Goal: Transaction & Acquisition: Purchase product/service

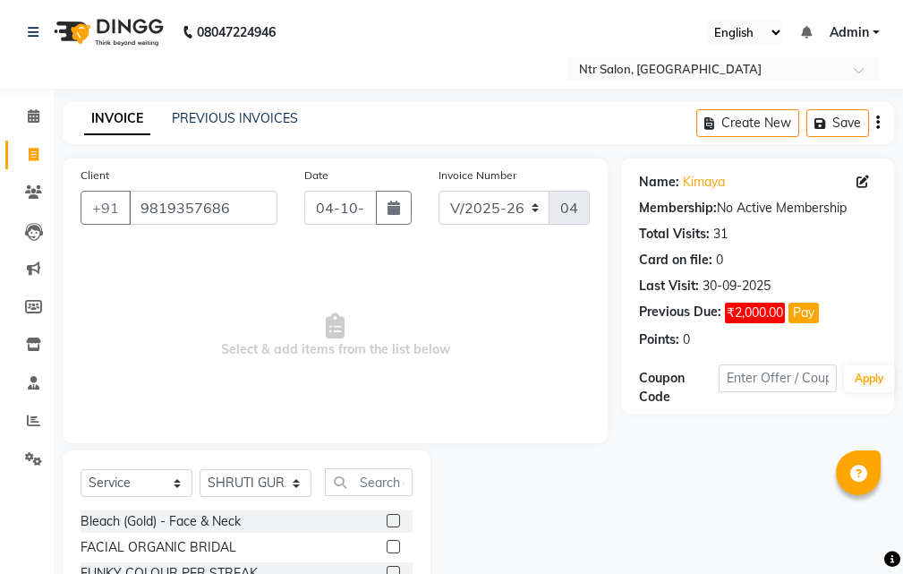
select select "5173"
select select "service"
select select "41229"
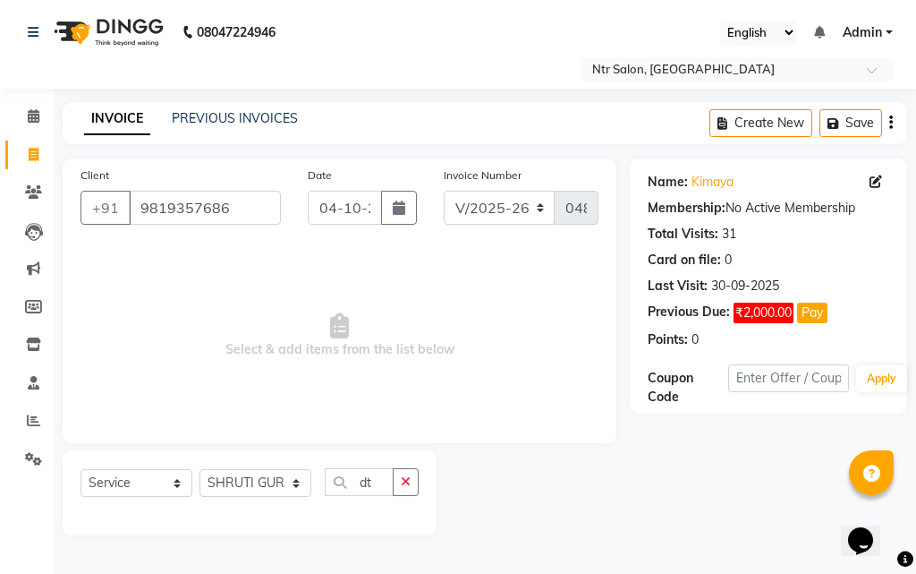
type input "d"
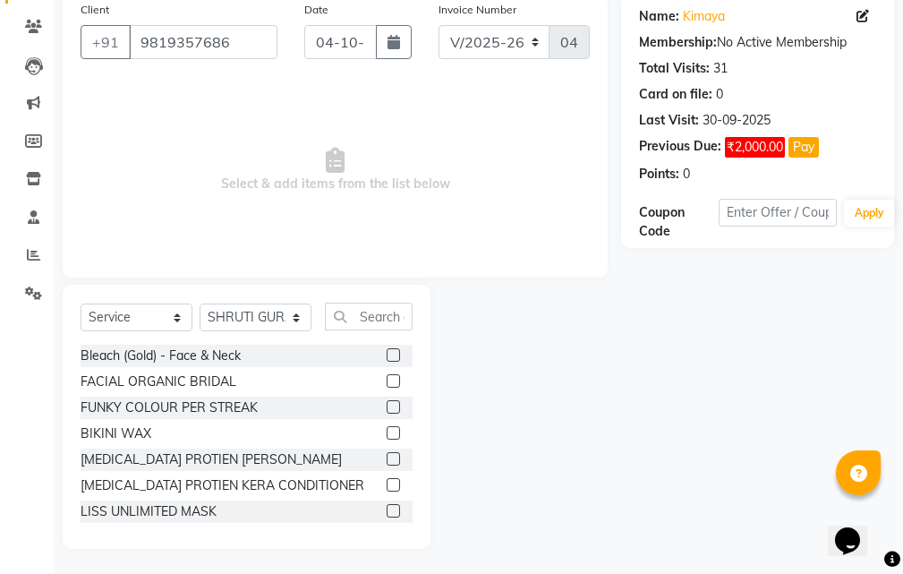
scroll to position [167, 0]
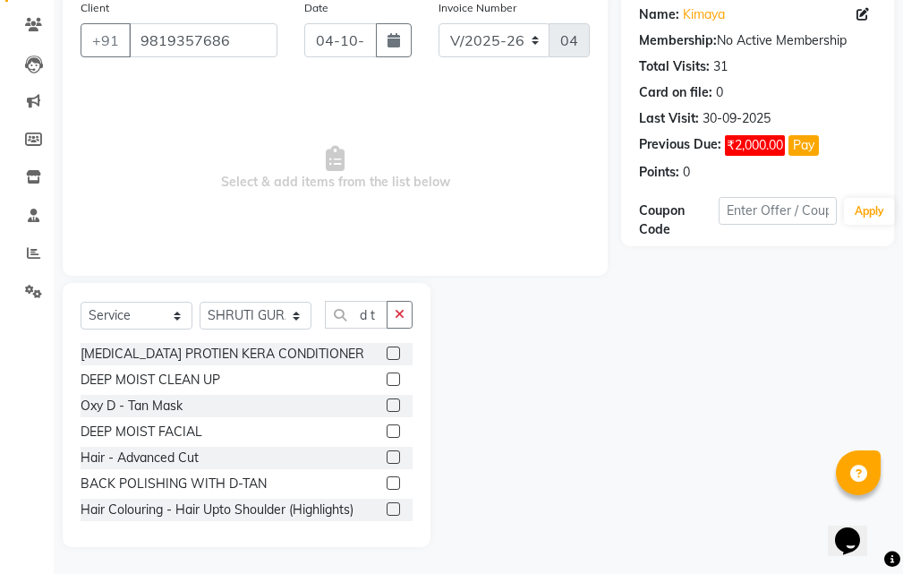
type input "d t"
click at [387, 404] on label at bounding box center [393, 404] width 13 height 13
click at [387, 404] on input "checkbox" at bounding box center [393, 406] width 12 height 12
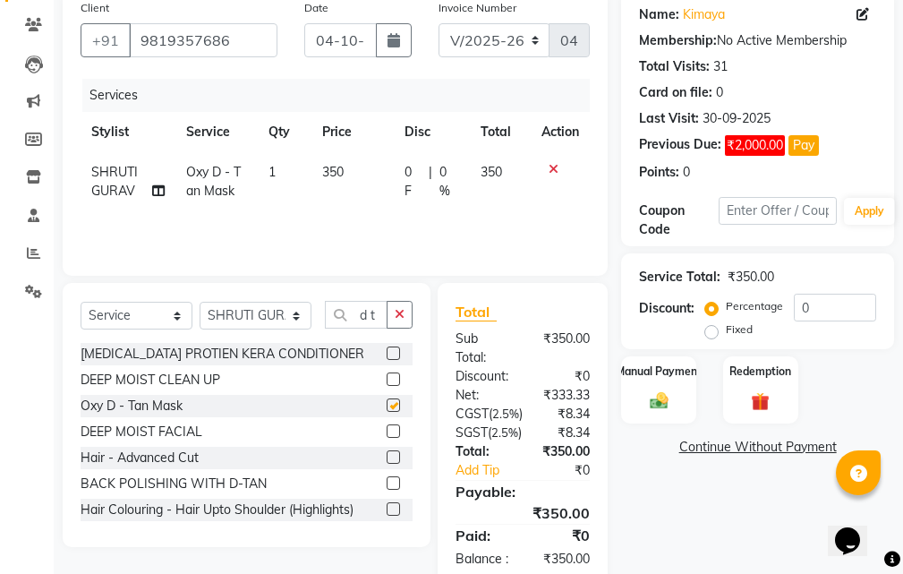
checkbox input "false"
click at [379, 317] on input "d t" at bounding box center [356, 315] width 63 height 28
click at [395, 318] on icon "button" at bounding box center [400, 314] width 10 height 13
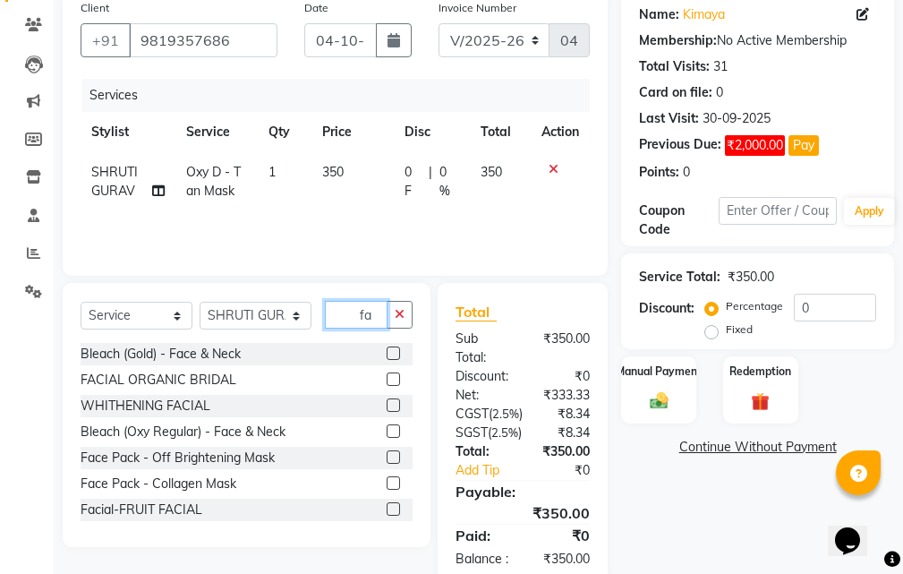
type input "f"
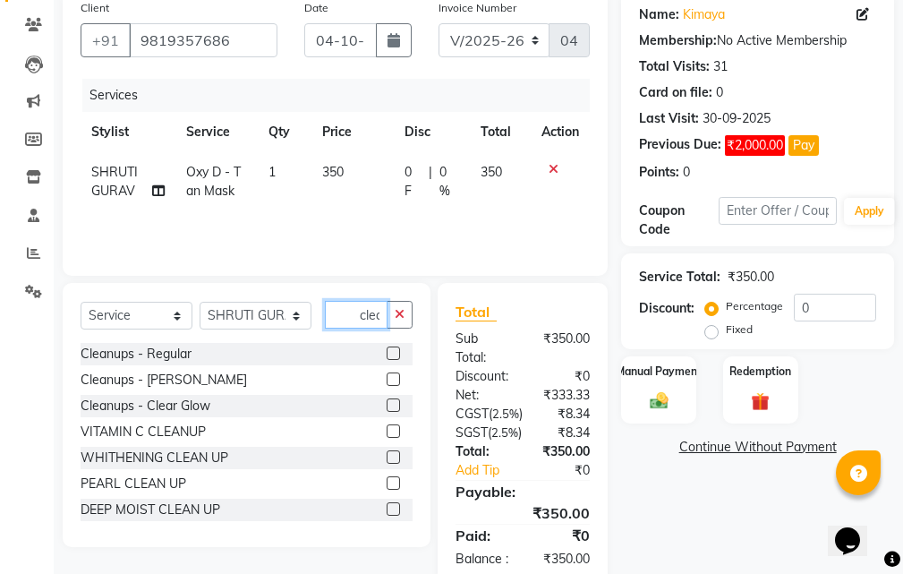
scroll to position [0, 3]
type input "clea"
click at [387, 378] on label at bounding box center [393, 378] width 13 height 13
click at [387, 378] on input "checkbox" at bounding box center [393, 380] width 12 height 12
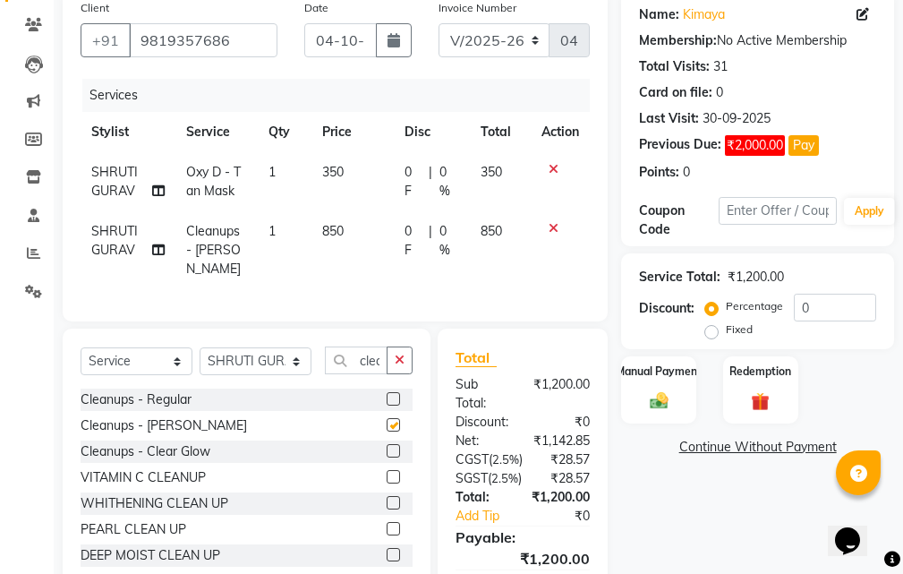
checkbox input "false"
click at [387, 405] on label at bounding box center [393, 398] width 13 height 13
click at [387, 405] on input "checkbox" at bounding box center [393, 400] width 12 height 12
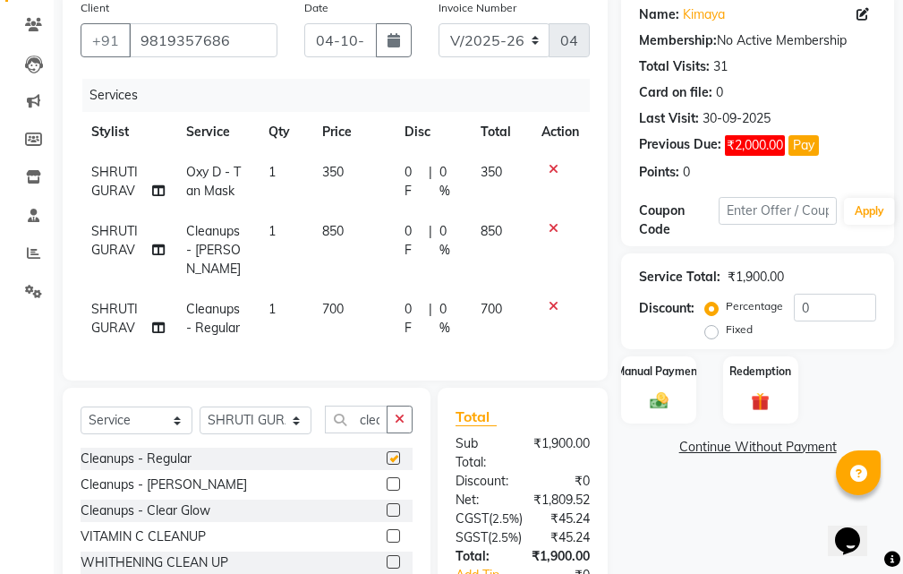
checkbox input "false"
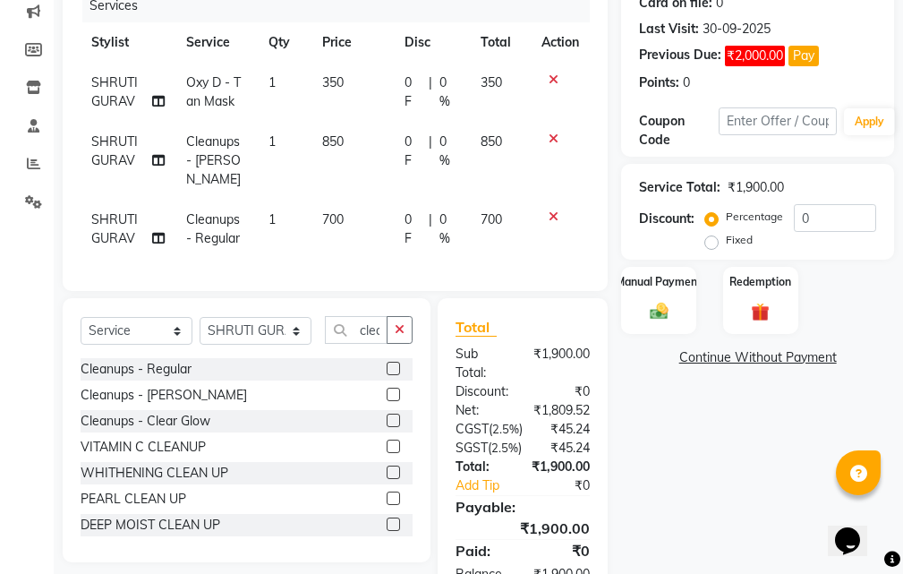
click at [387, 427] on label at bounding box center [393, 419] width 13 height 13
click at [387, 427] on input "checkbox" at bounding box center [393, 421] width 12 height 12
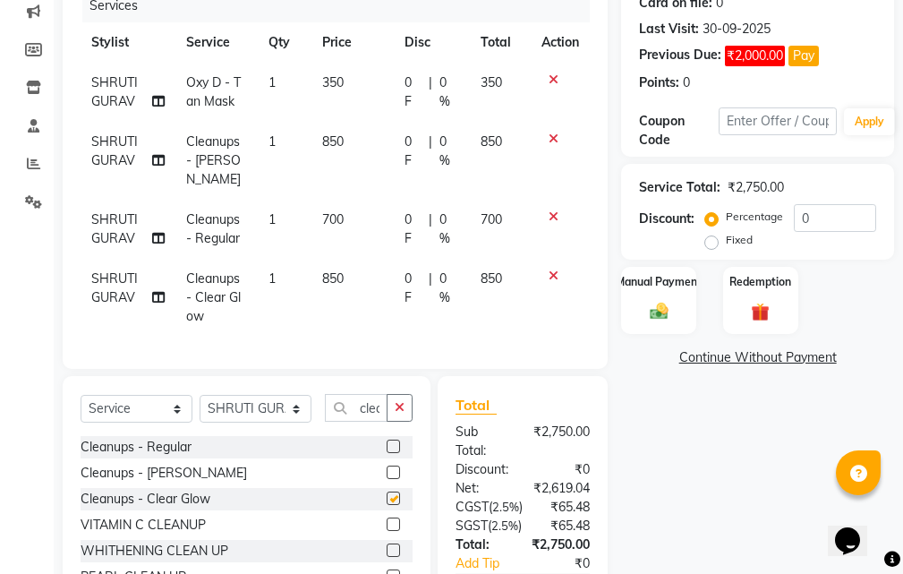
checkbox input "false"
click at [557, 277] on icon at bounding box center [554, 275] width 10 height 13
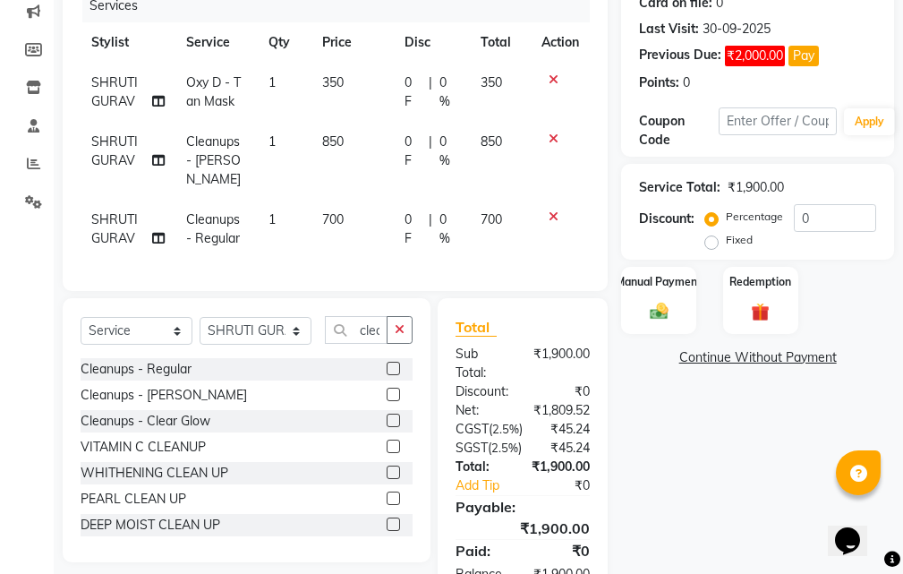
click at [550, 211] on icon at bounding box center [554, 216] width 10 height 13
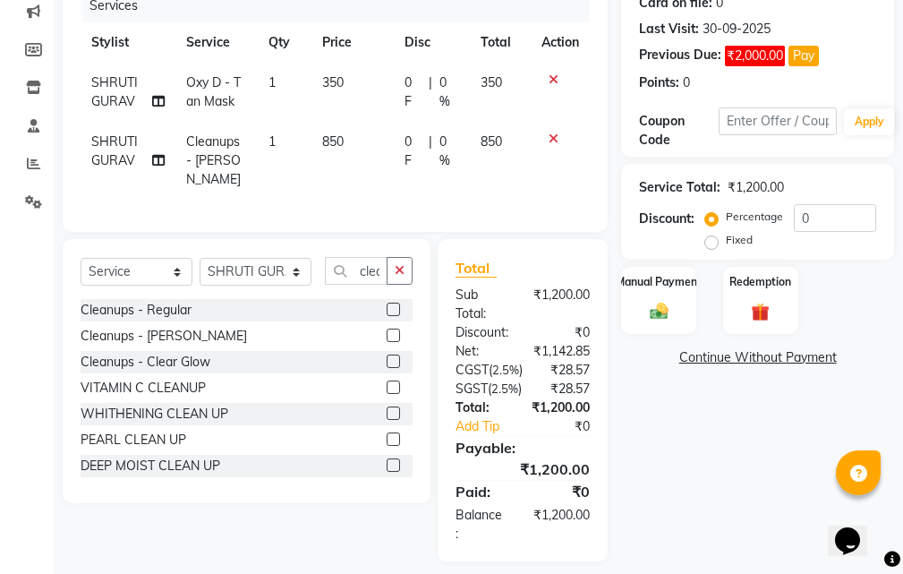
click at [349, 131] on td "850" at bounding box center [352, 161] width 82 height 78
select select "41229"
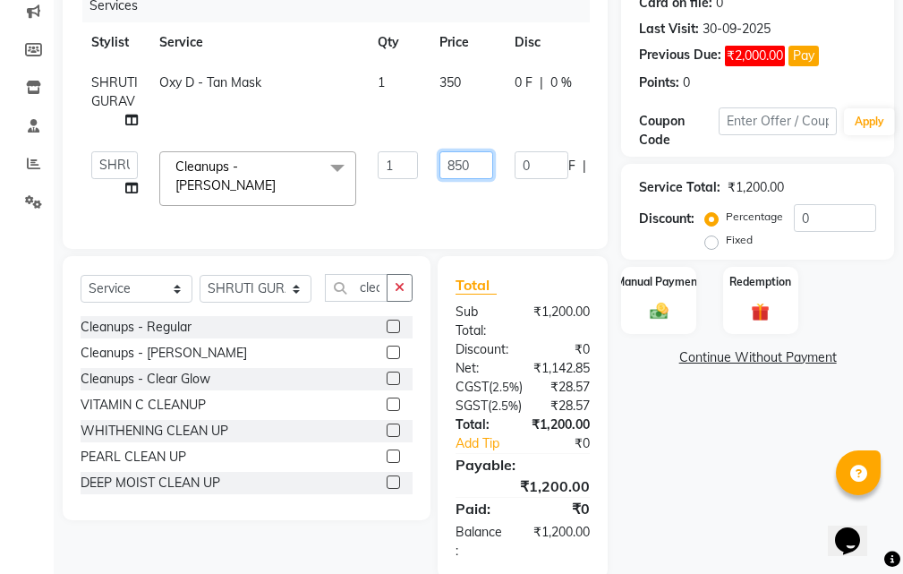
click at [470, 166] on input "850" at bounding box center [466, 165] width 54 height 28
type input "8"
type input "750"
click at [456, 196] on tr "[PERSON_NAME] NISHA [PERSON_NAME] SHRUTI GURAV Cleanups - Tan Clear x Bleach (G…" at bounding box center [430, 178] width 699 height 76
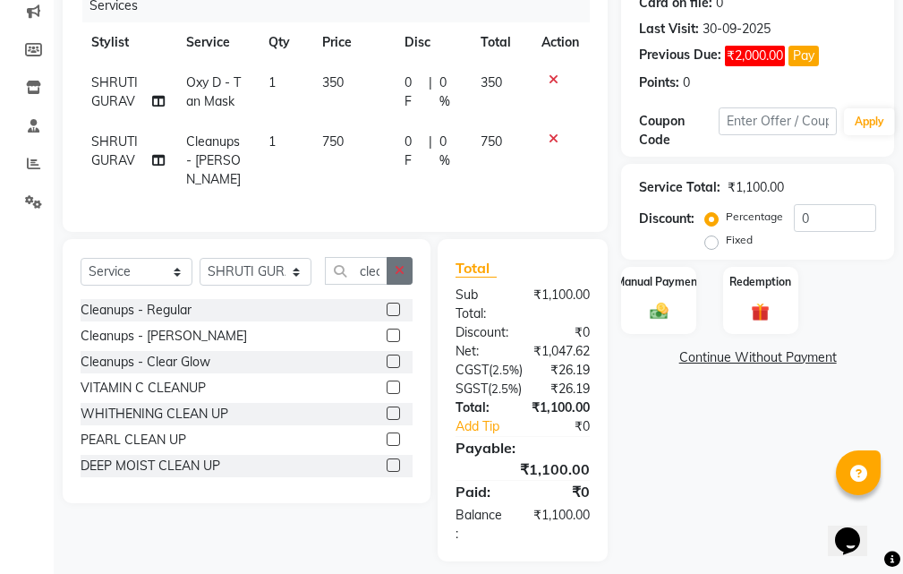
click at [404, 277] on icon "button" at bounding box center [400, 270] width 10 height 13
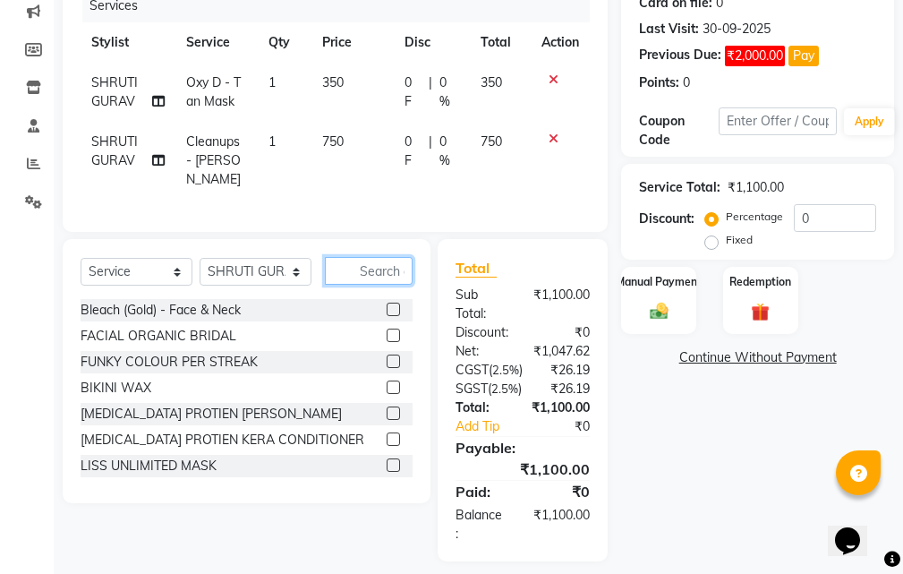
click at [370, 281] on input "text" at bounding box center [369, 271] width 88 height 28
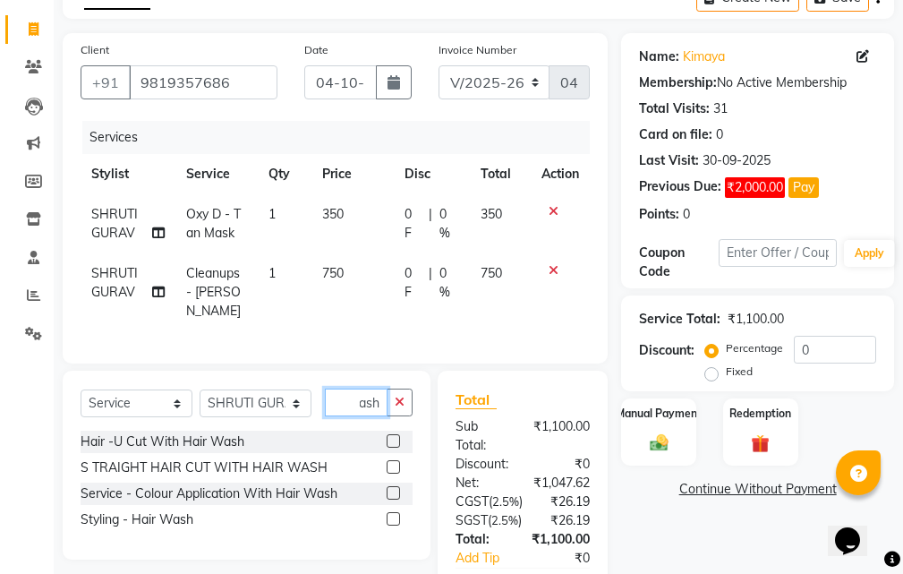
scroll to position [167, 0]
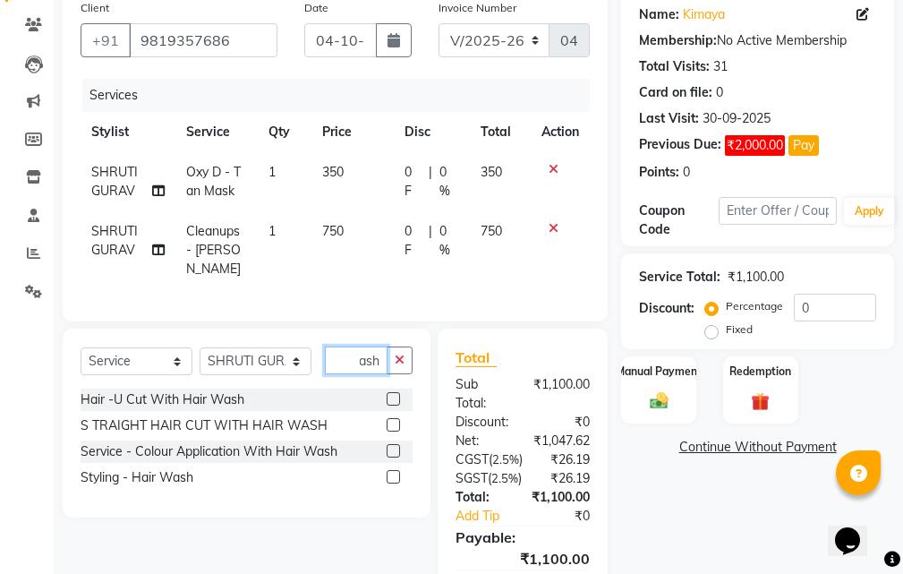
type input "hair wash"
click at [389, 483] on label at bounding box center [393, 476] width 13 height 13
click at [389, 483] on input "checkbox" at bounding box center [393, 478] width 12 height 12
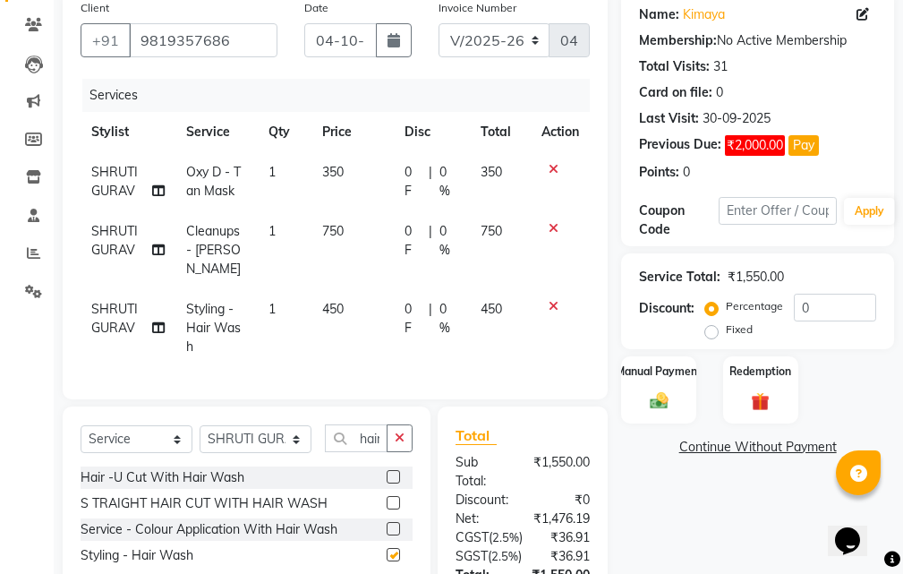
checkbox input "false"
click at [829, 315] on input "0" at bounding box center [835, 308] width 82 height 28
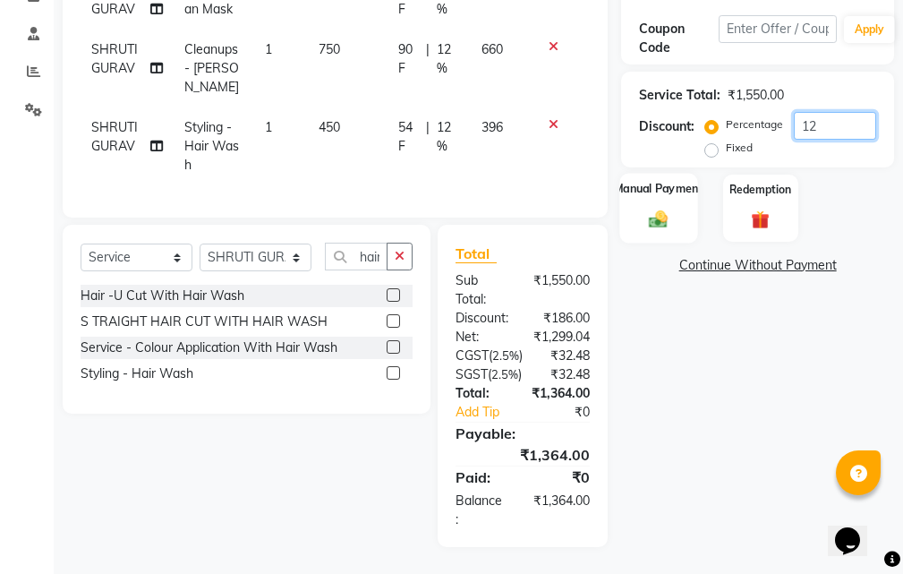
scroll to position [400, 0]
type input "12"
click at [667, 209] on img at bounding box center [658, 219] width 30 height 21
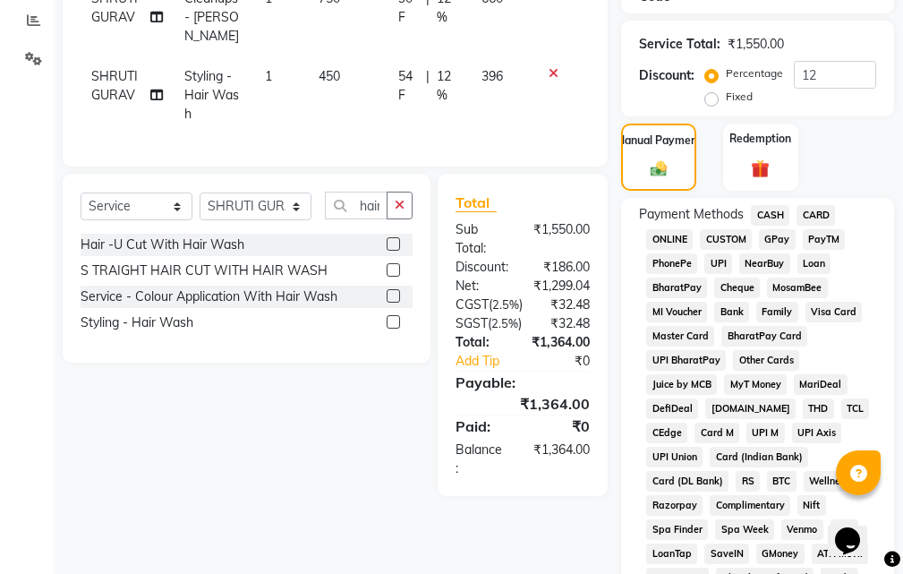
click at [774, 216] on span "CASH" at bounding box center [770, 215] width 38 height 21
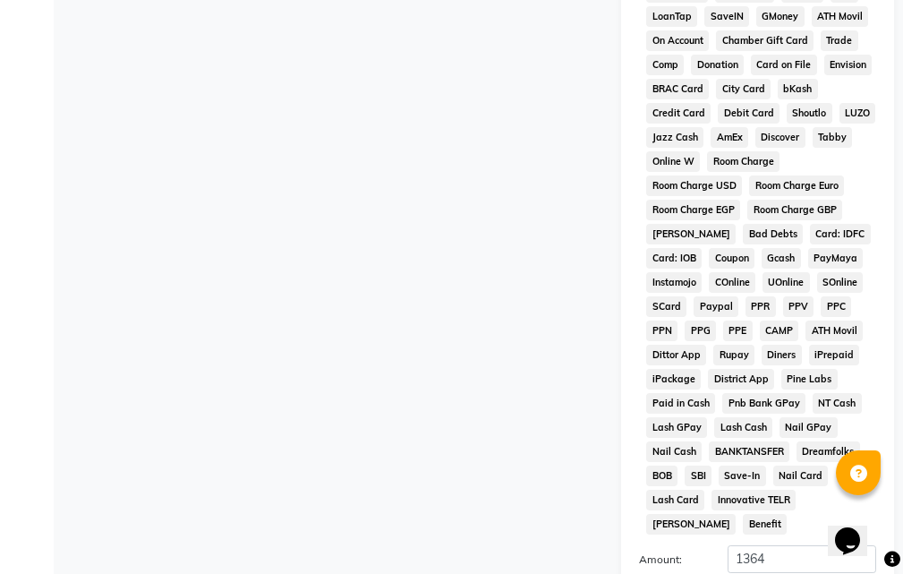
scroll to position [1151, 0]
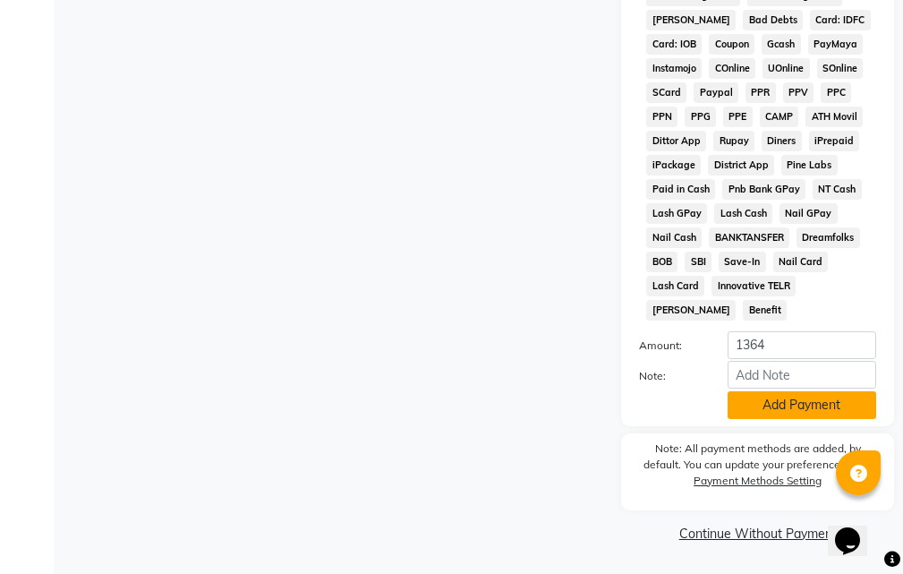
click at [812, 403] on button "Add Payment" at bounding box center [802, 405] width 149 height 28
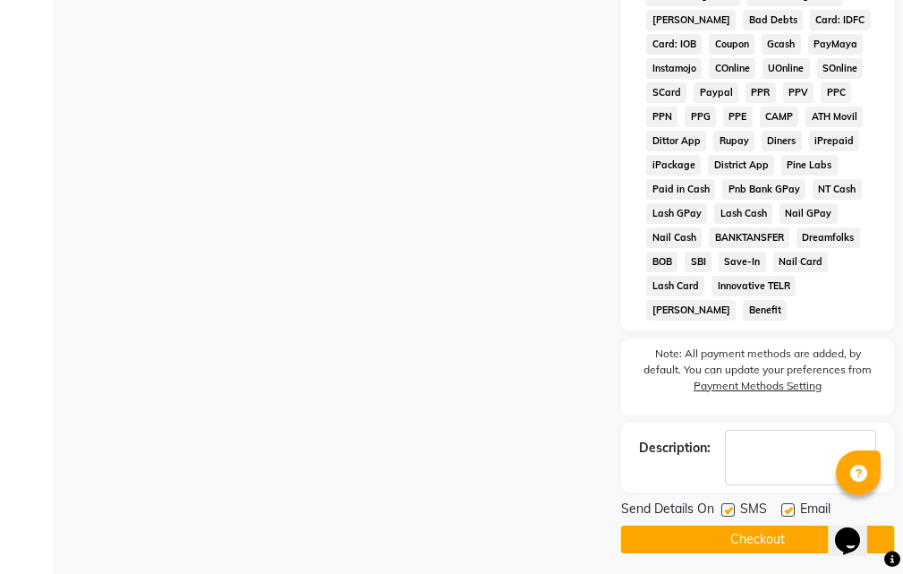
scroll to position [1157, 0]
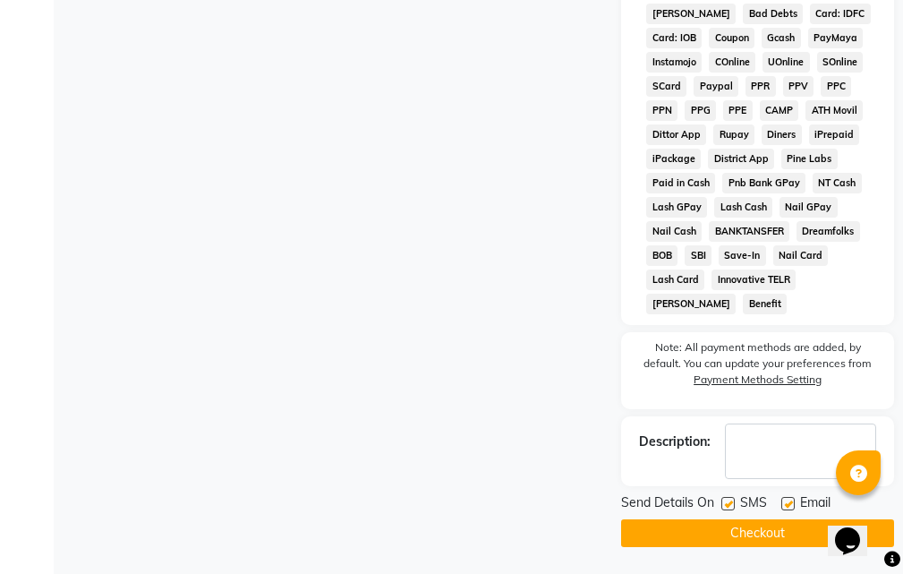
click at [778, 538] on button "Checkout" at bounding box center [757, 533] width 273 height 28
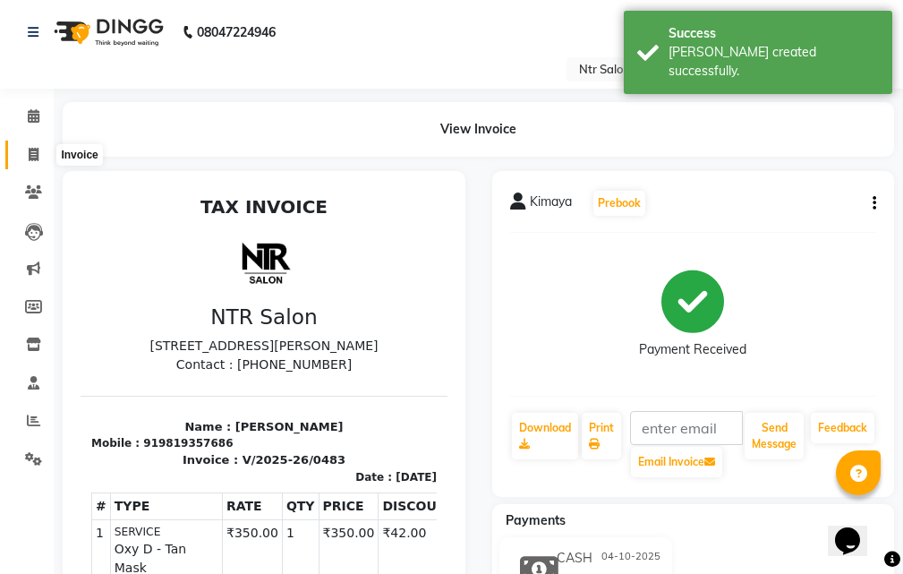
click at [29, 155] on icon at bounding box center [34, 154] width 10 height 13
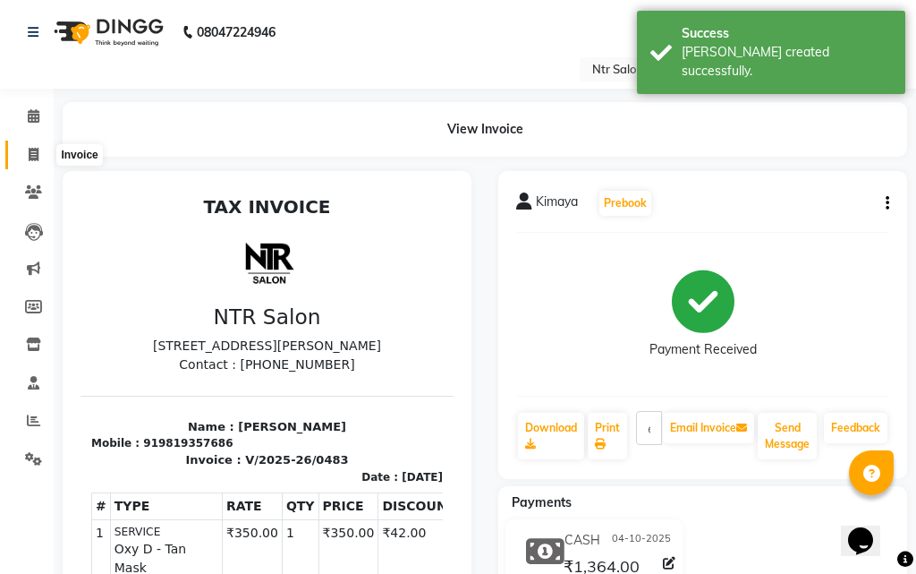
select select "5173"
select select "service"
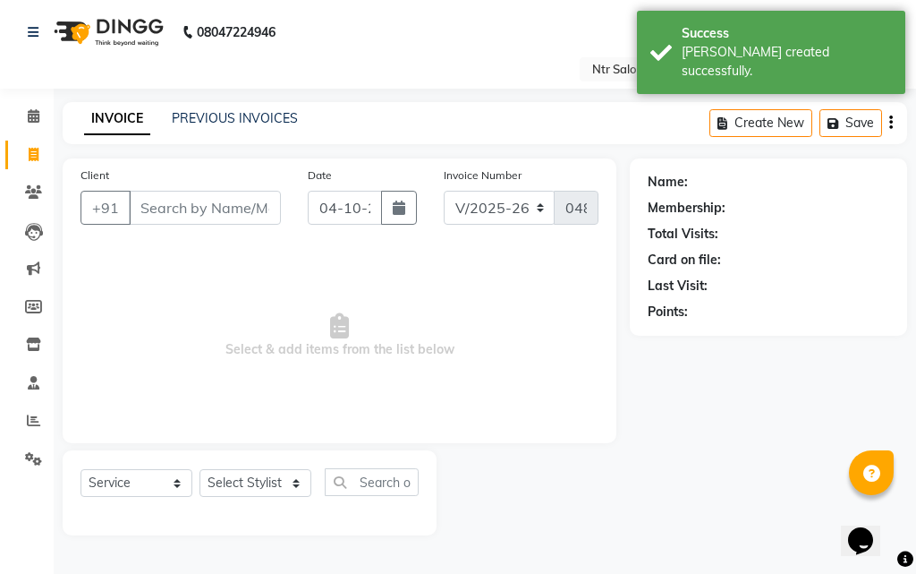
click at [158, 202] on input "Client" at bounding box center [205, 208] width 152 height 34
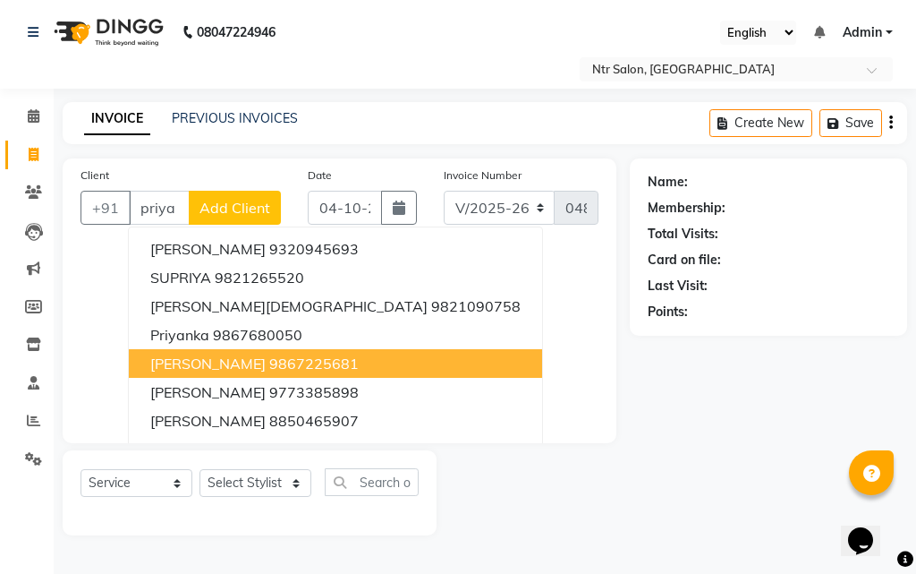
click at [220, 363] on span "[PERSON_NAME]" at bounding box center [207, 363] width 115 height 18
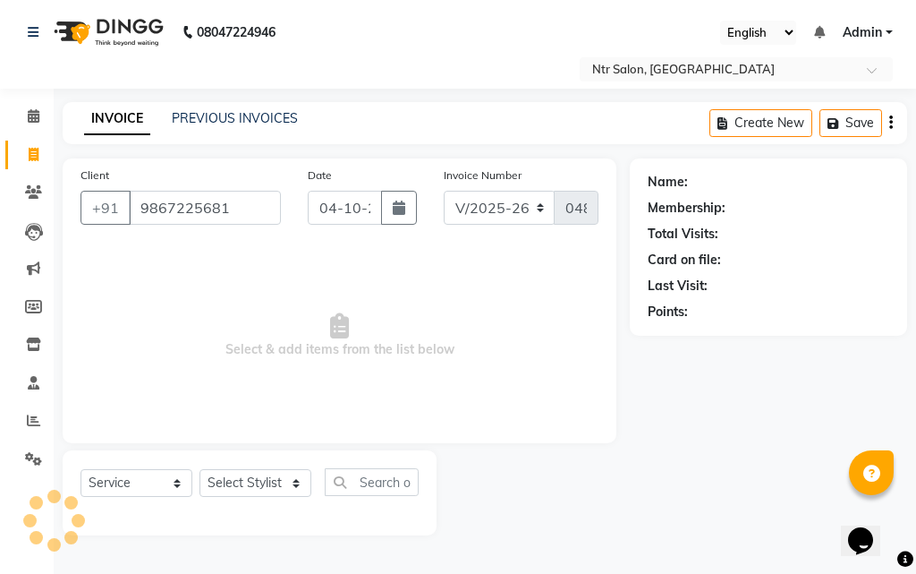
type input "9867225681"
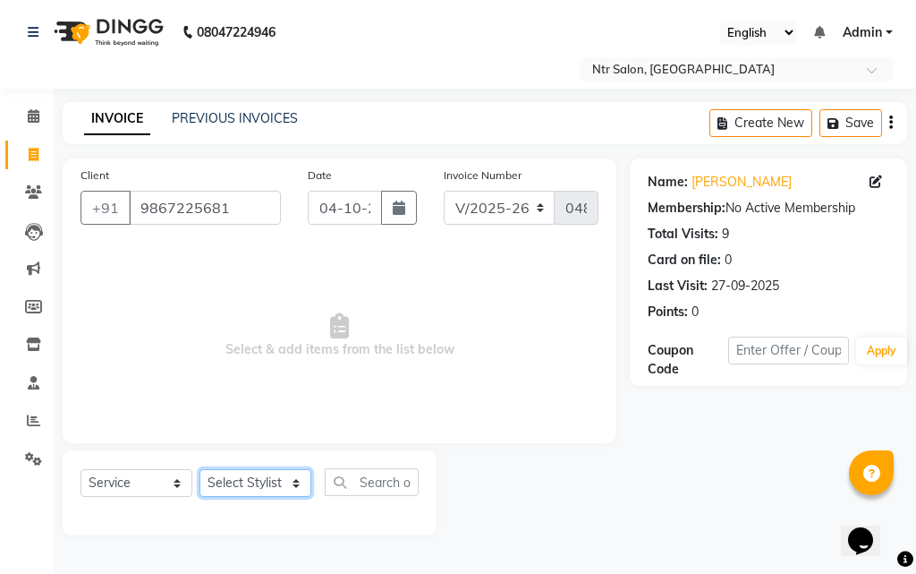
click at [294, 477] on select "Select Stylist [PERSON_NAME] NISHA [PERSON_NAME] SHRUTI GURAV" at bounding box center [256, 483] width 112 height 28
select select "35511"
click at [200, 469] on select "Select Stylist [PERSON_NAME] NISHA [PERSON_NAME] SHRUTI GURAV" at bounding box center [256, 483] width 112 height 28
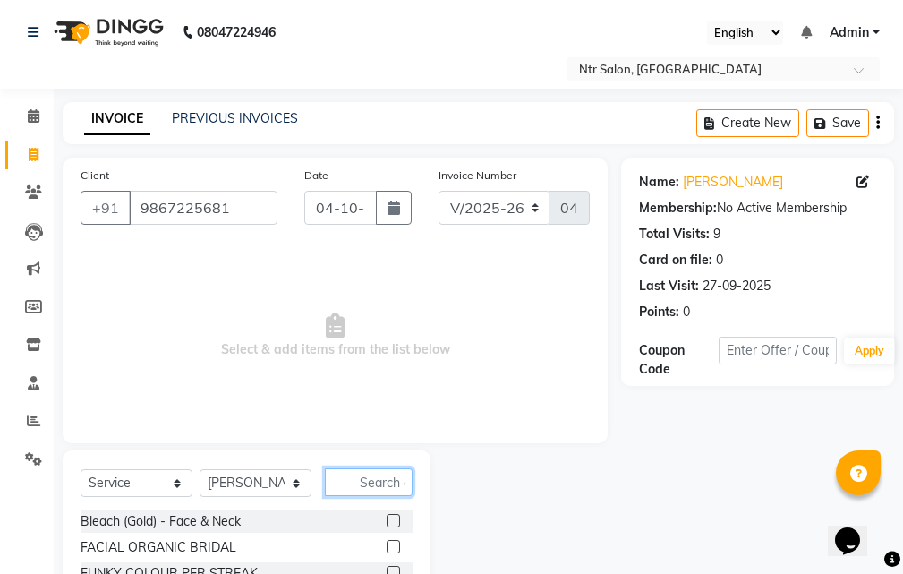
click at [360, 473] on input "text" at bounding box center [369, 482] width 88 height 28
type input "h"
type input "oil"
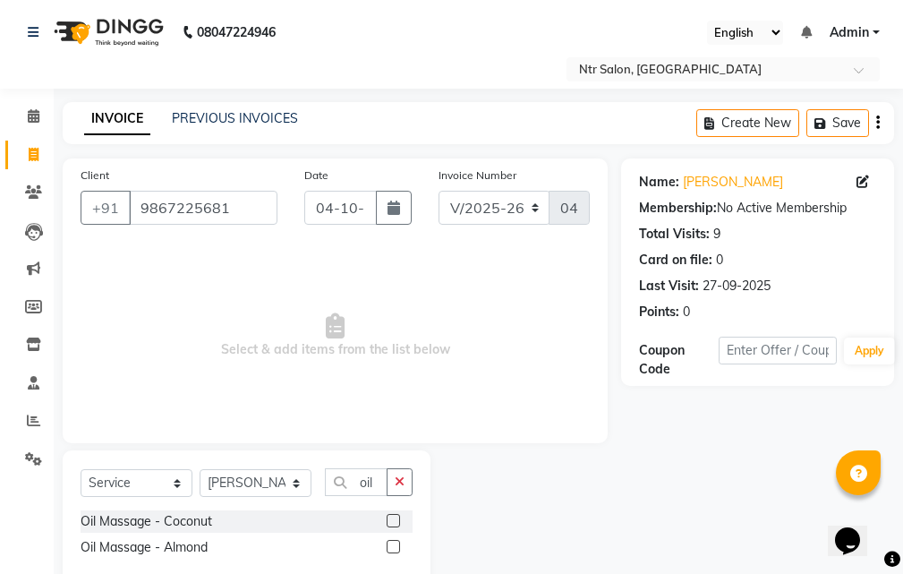
click at [395, 522] on label at bounding box center [393, 520] width 13 height 13
click at [395, 522] on input "checkbox" at bounding box center [393, 521] width 12 height 12
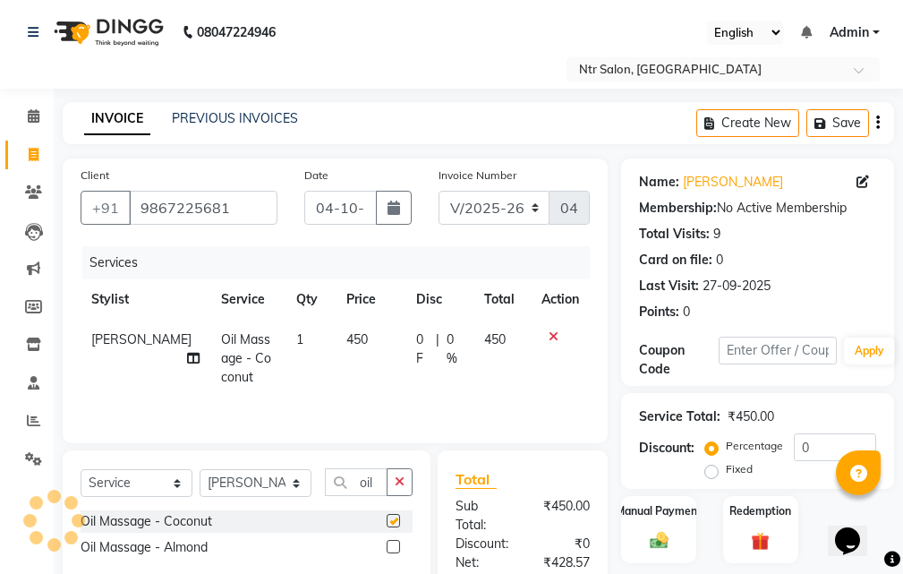
checkbox input "false"
click at [379, 482] on input "oil" at bounding box center [356, 482] width 63 height 28
type input "o"
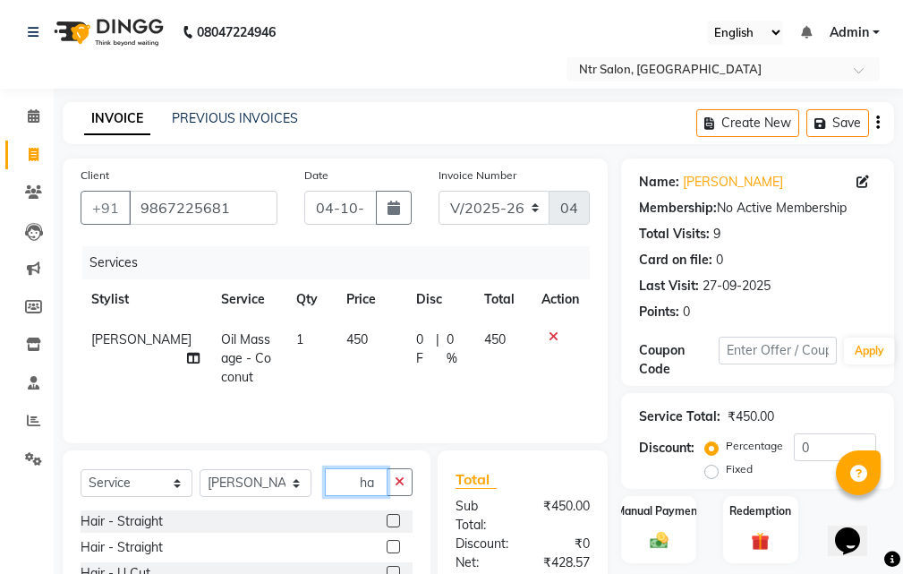
type input "h"
click at [382, 473] on input "text" at bounding box center [369, 482] width 88 height 28
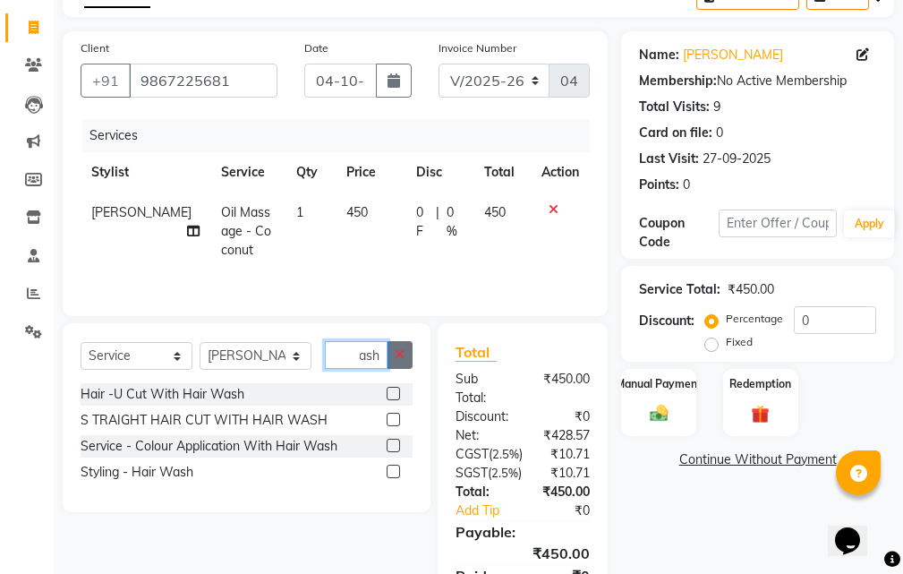
scroll to position [263, 0]
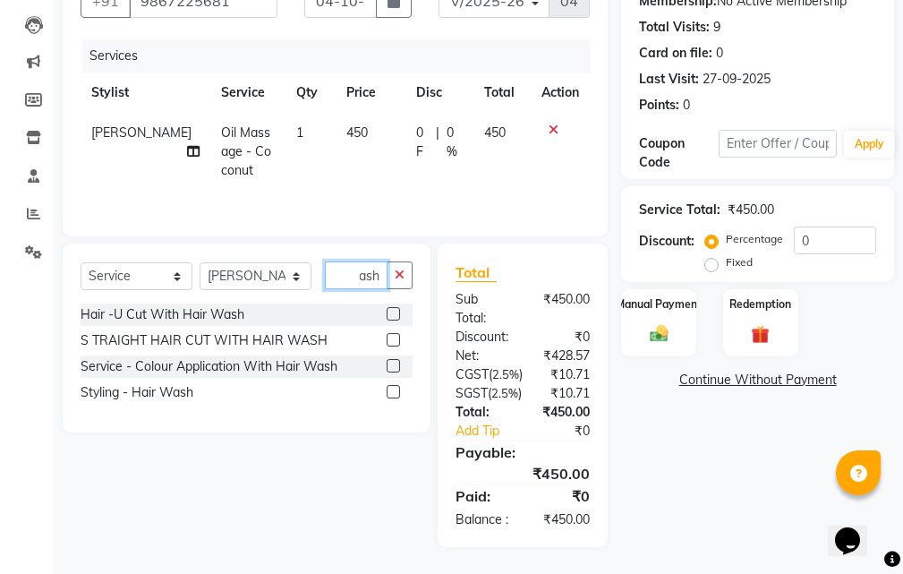
type input "hair wash"
click at [396, 385] on label at bounding box center [393, 391] width 13 height 13
click at [396, 387] on input "checkbox" at bounding box center [393, 393] width 12 height 12
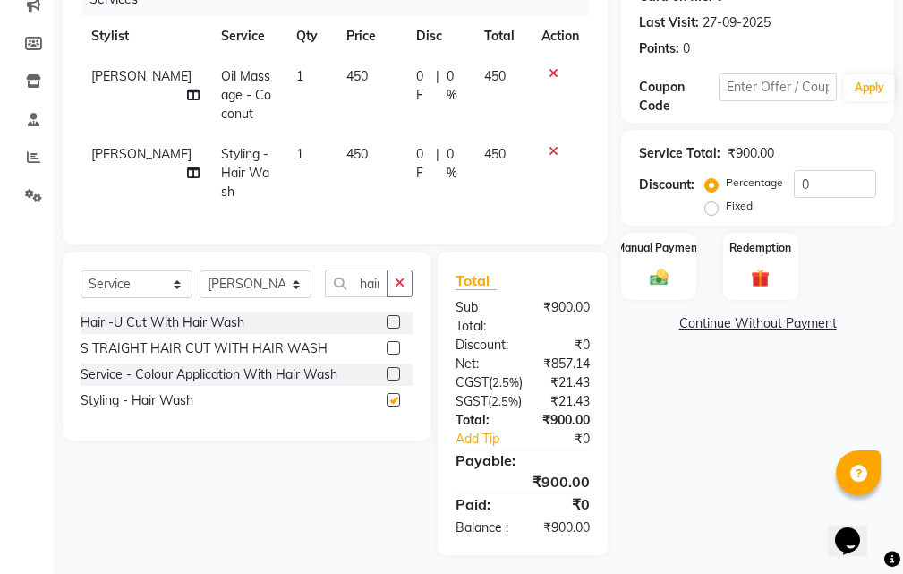
checkbox input "false"
click at [841, 172] on input "0" at bounding box center [835, 184] width 82 height 28
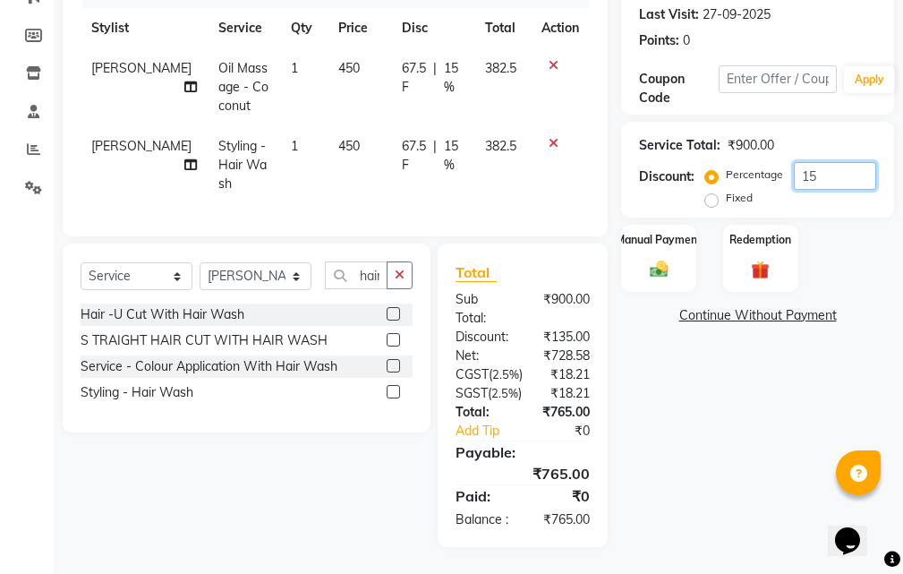
scroll to position [341, 0]
click at [830, 162] on input "15" at bounding box center [835, 176] width 82 height 28
type input "1"
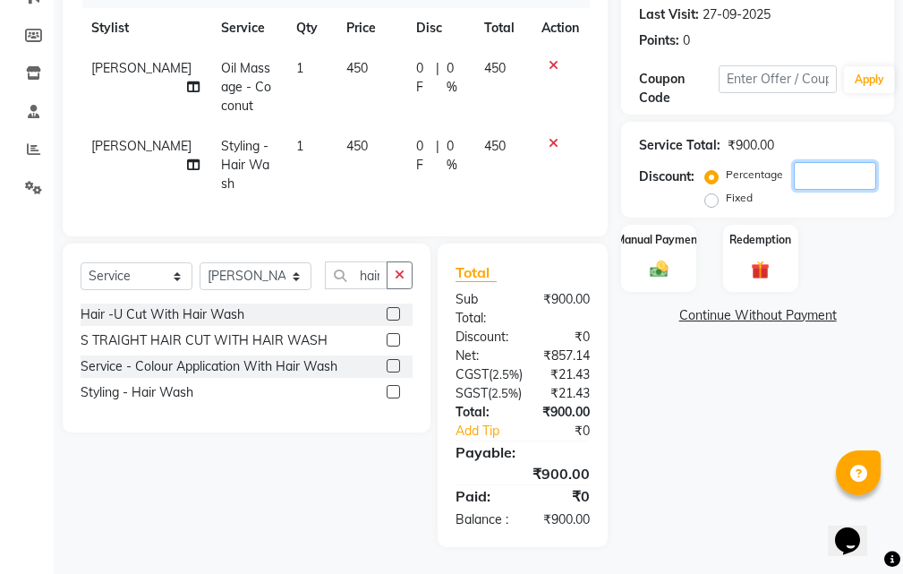
scroll to position [251, 0]
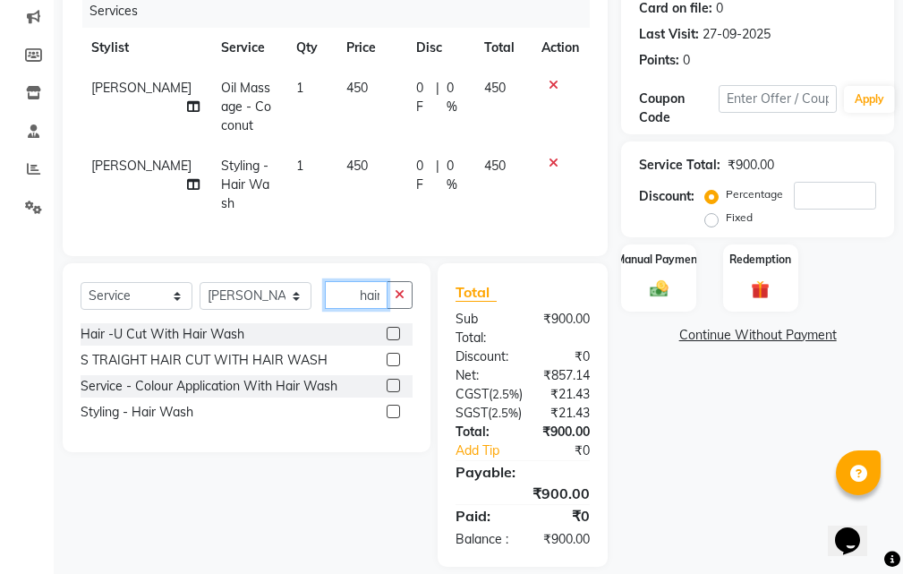
click at [380, 309] on input "hair wash" at bounding box center [356, 295] width 63 height 28
click at [391, 309] on div "hair wash" at bounding box center [369, 295] width 87 height 28
click at [411, 307] on button "button" at bounding box center [400, 295] width 26 height 28
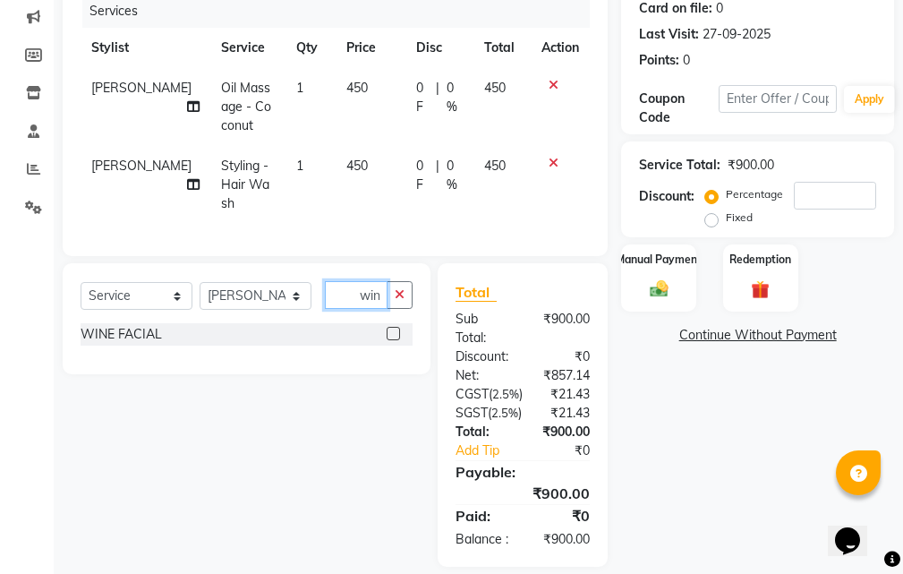
scroll to position [0, 7]
type input "wine"
click at [303, 345] on div "WINE FACIAL" at bounding box center [247, 334] width 332 height 22
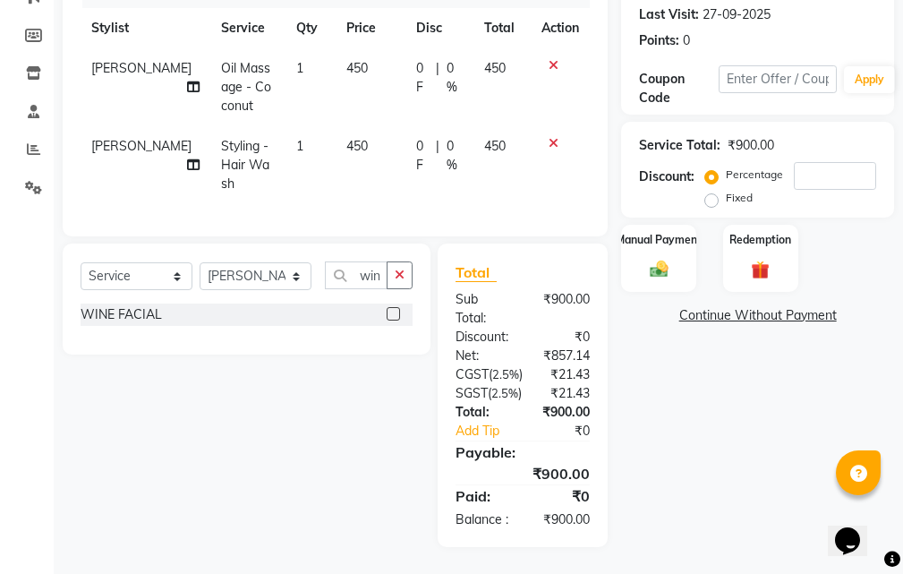
scroll to position [341, 0]
click at [397, 307] on label at bounding box center [393, 313] width 13 height 13
click at [397, 309] on input "checkbox" at bounding box center [393, 315] width 12 height 12
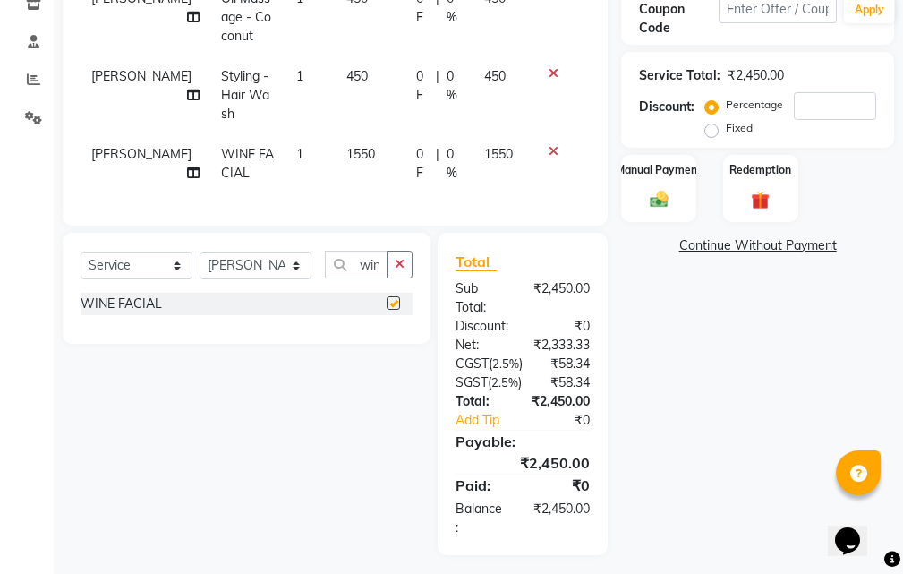
checkbox input "false"
click at [553, 154] on icon at bounding box center [554, 151] width 10 height 13
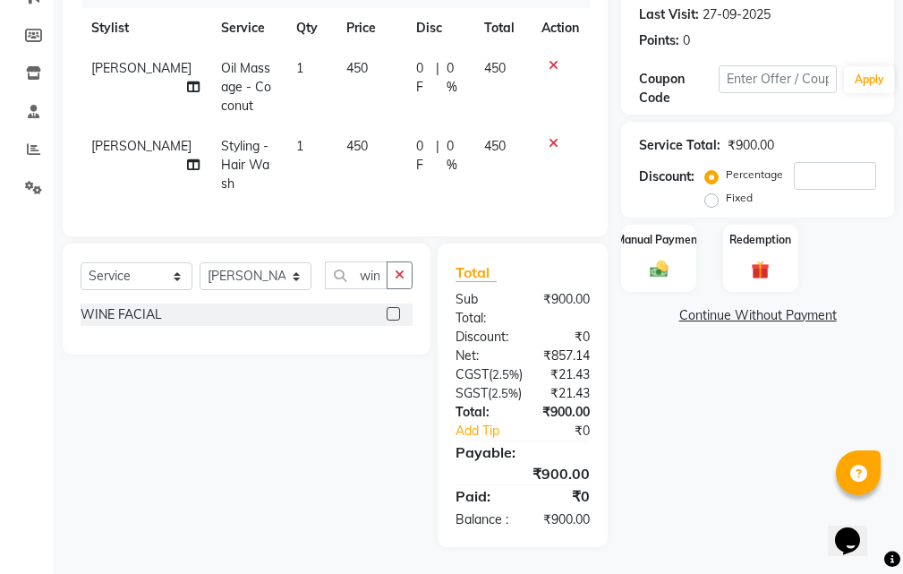
click at [558, 137] on div at bounding box center [560, 143] width 38 height 13
click at [557, 137] on icon at bounding box center [554, 143] width 10 height 13
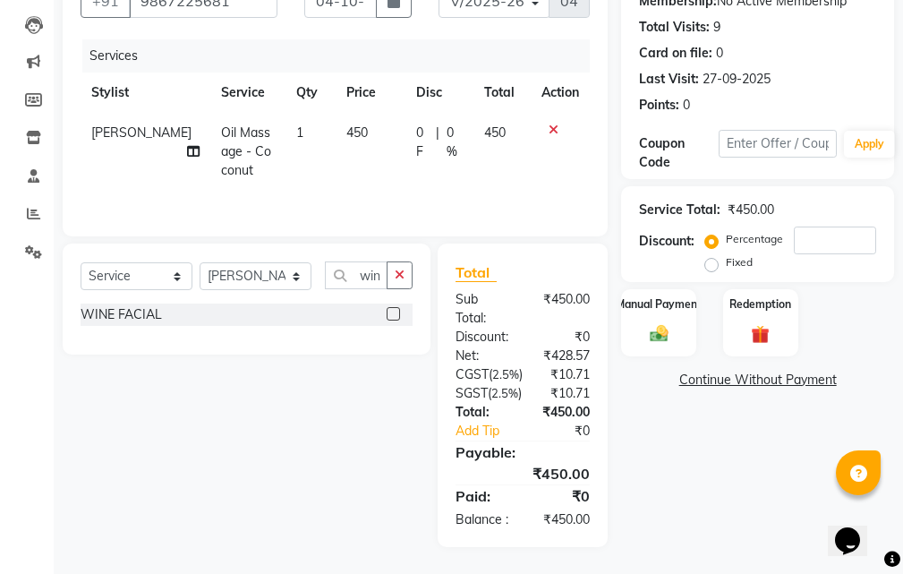
scroll to position [263, 0]
click at [397, 268] on icon "button" at bounding box center [400, 274] width 10 height 13
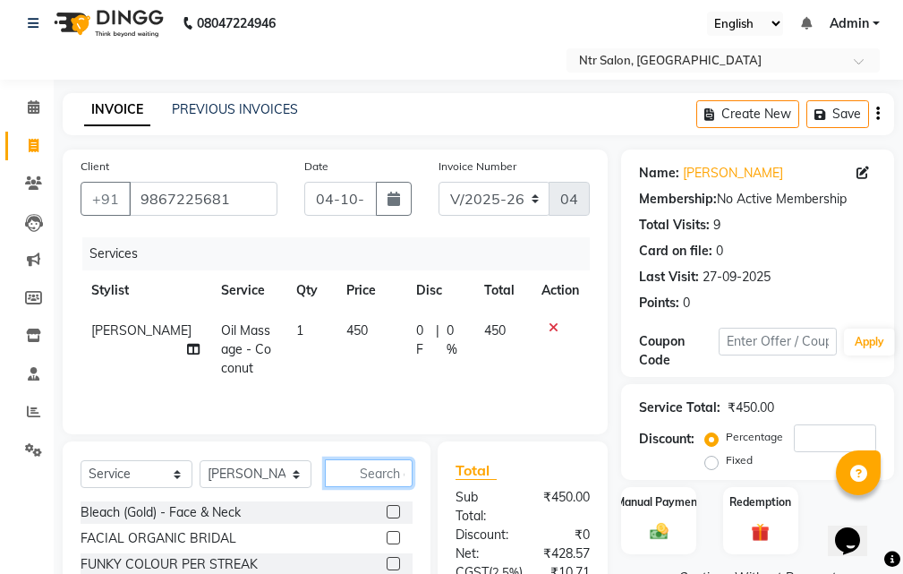
scroll to position [0, 0]
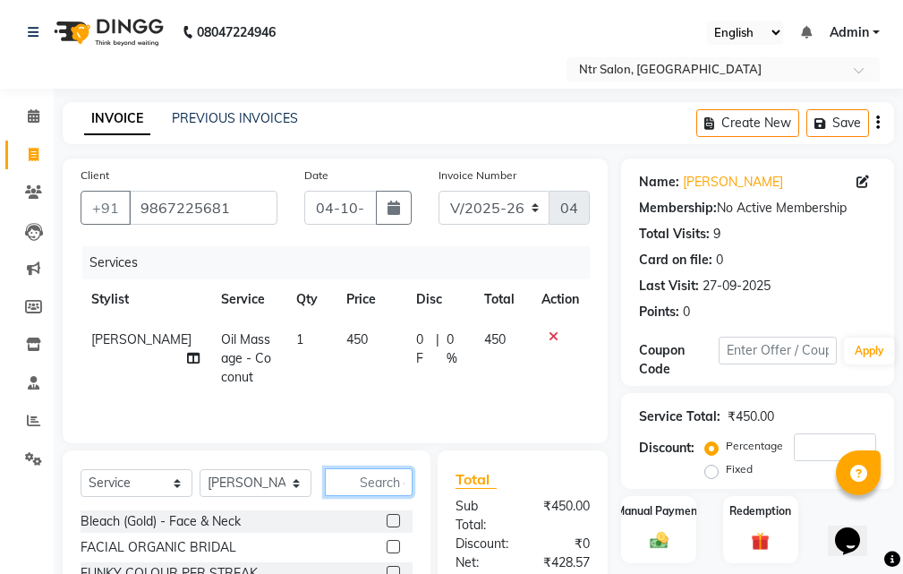
click at [380, 483] on input "text" at bounding box center [369, 482] width 88 height 28
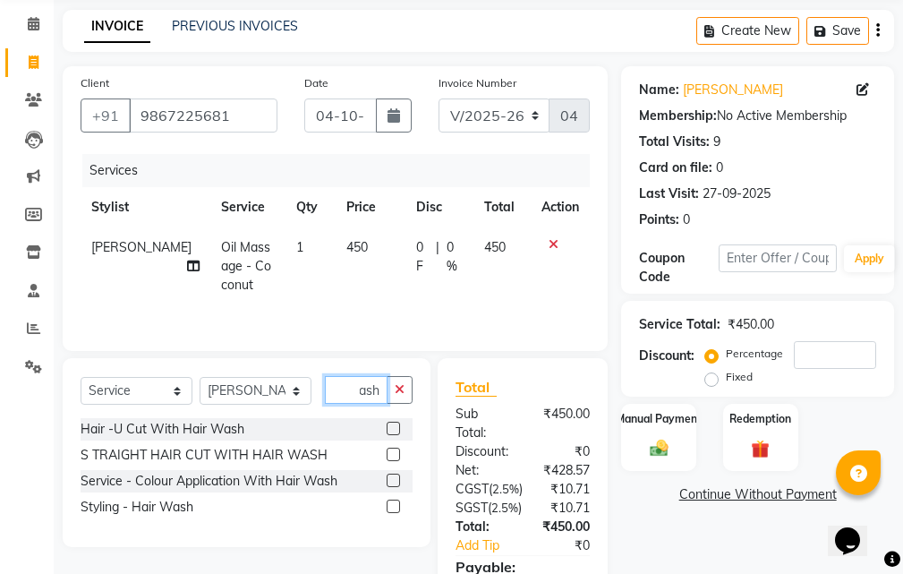
scroll to position [263, 0]
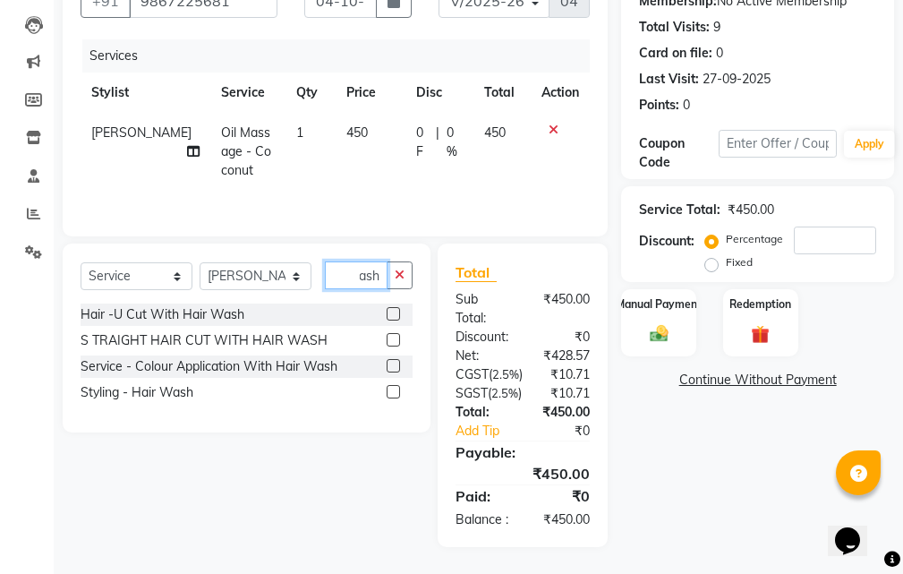
type input "hair wash"
click at [392, 385] on label at bounding box center [393, 391] width 13 height 13
click at [392, 387] on input "checkbox" at bounding box center [393, 393] width 12 height 12
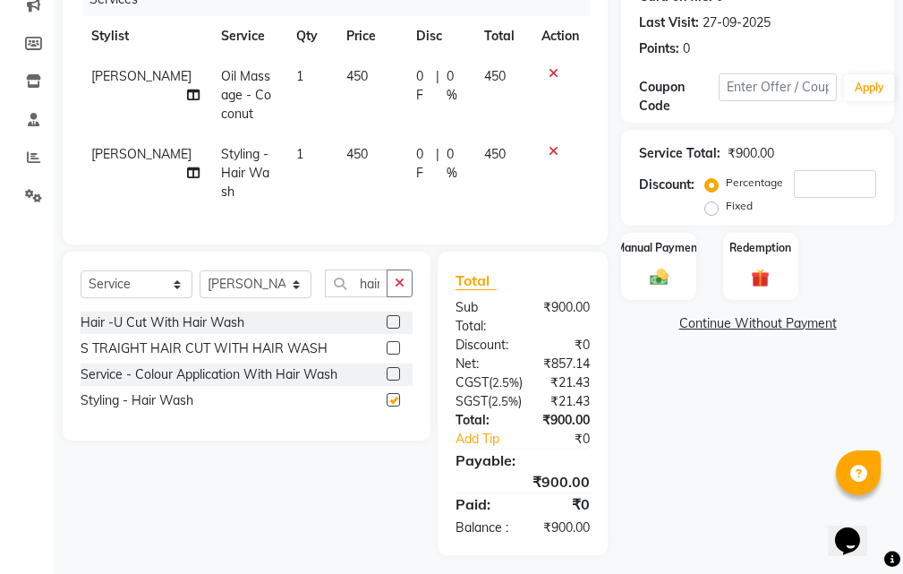
checkbox input "false"
click at [821, 178] on input "number" at bounding box center [835, 184] width 82 height 28
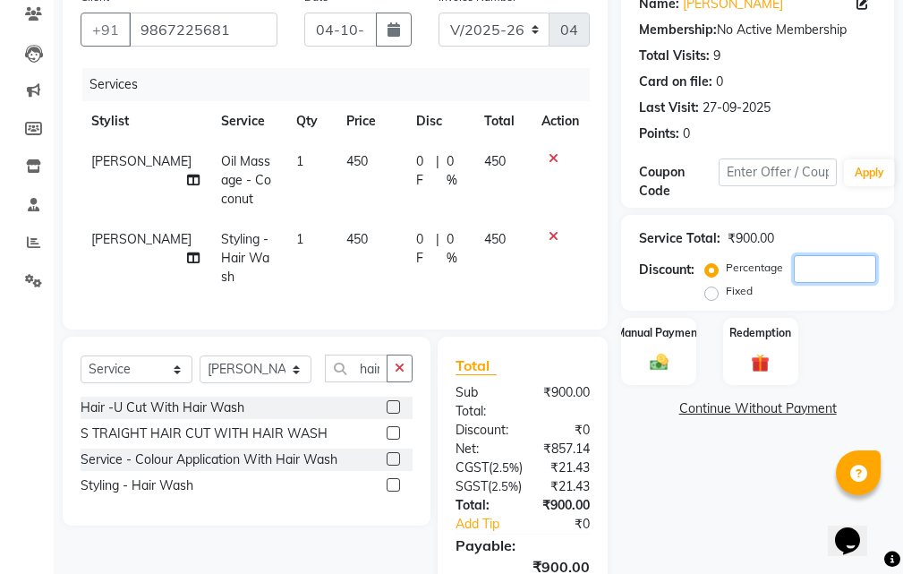
scroll to position [179, 0]
click at [555, 234] on icon at bounding box center [554, 235] width 10 height 13
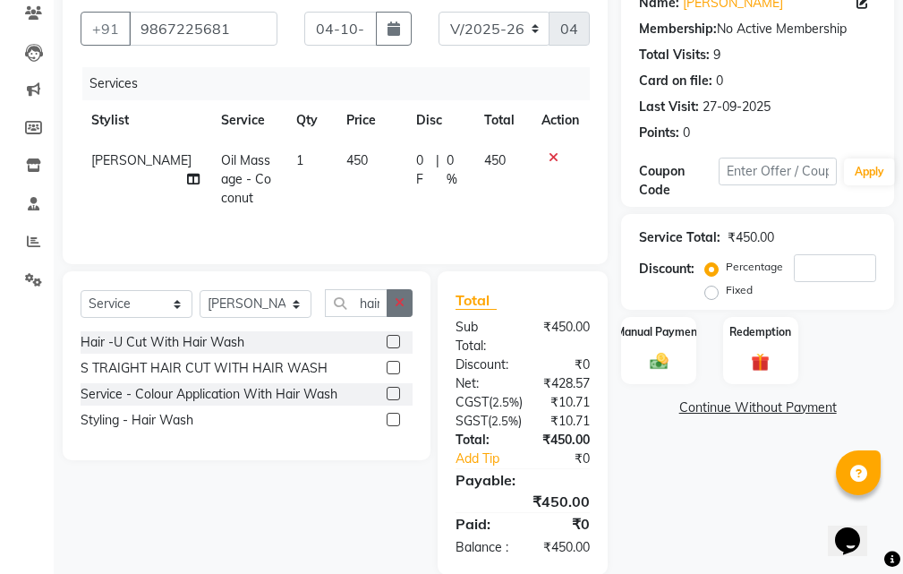
click at [403, 299] on icon "button" at bounding box center [400, 302] width 10 height 13
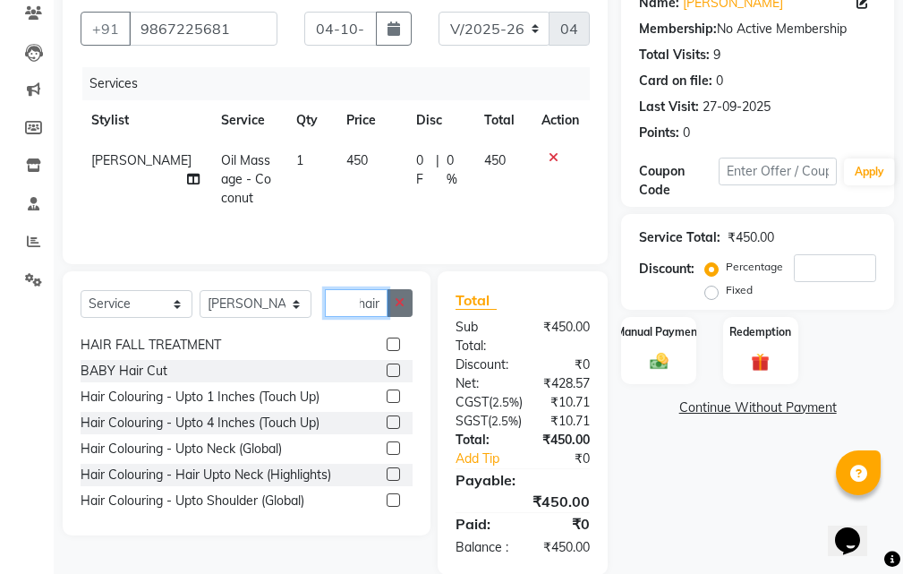
type input "hair"
click at [404, 298] on icon "button" at bounding box center [400, 302] width 10 height 13
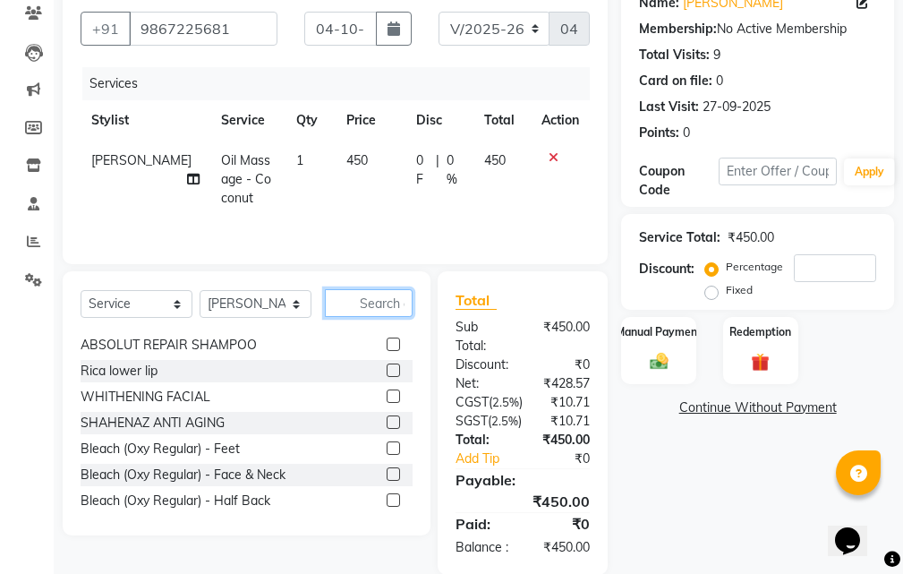
click at [373, 302] on input "text" at bounding box center [369, 303] width 88 height 28
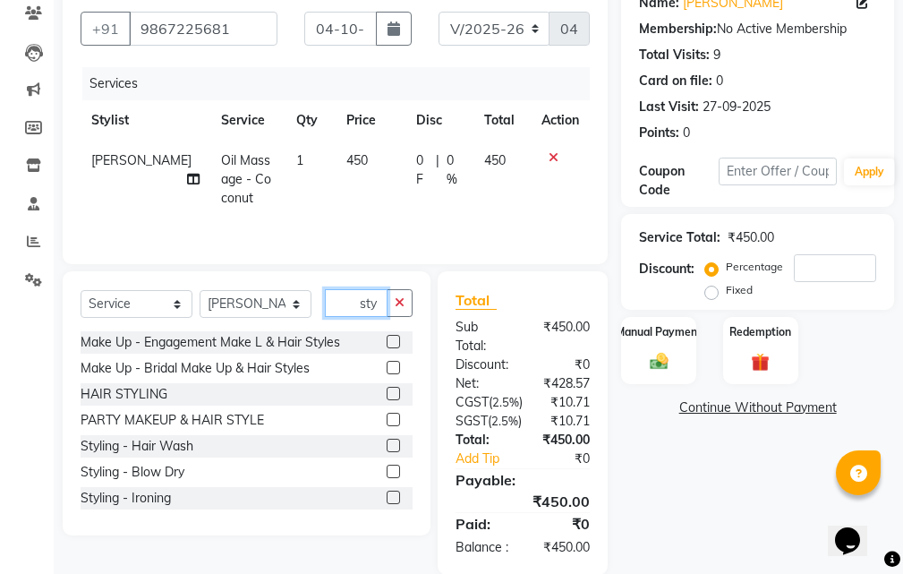
type input "sty"
click at [387, 442] on label at bounding box center [393, 444] width 13 height 13
click at [387, 442] on input "checkbox" at bounding box center [393, 446] width 12 height 12
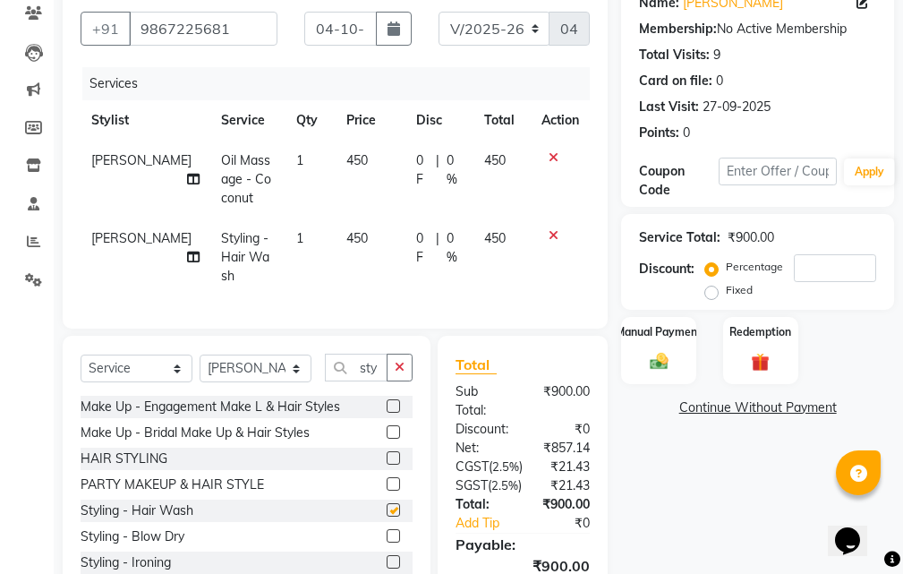
checkbox input "false"
drag, startPoint x: 554, startPoint y: 234, endPoint x: 531, endPoint y: 262, distance: 36.2
click at [552, 237] on icon at bounding box center [554, 235] width 10 height 13
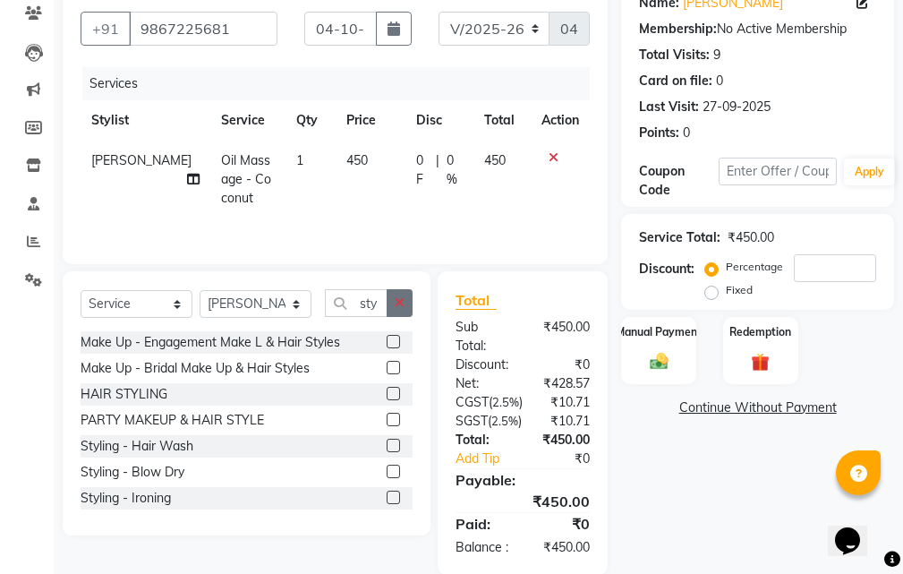
click at [396, 301] on icon "button" at bounding box center [400, 302] width 10 height 13
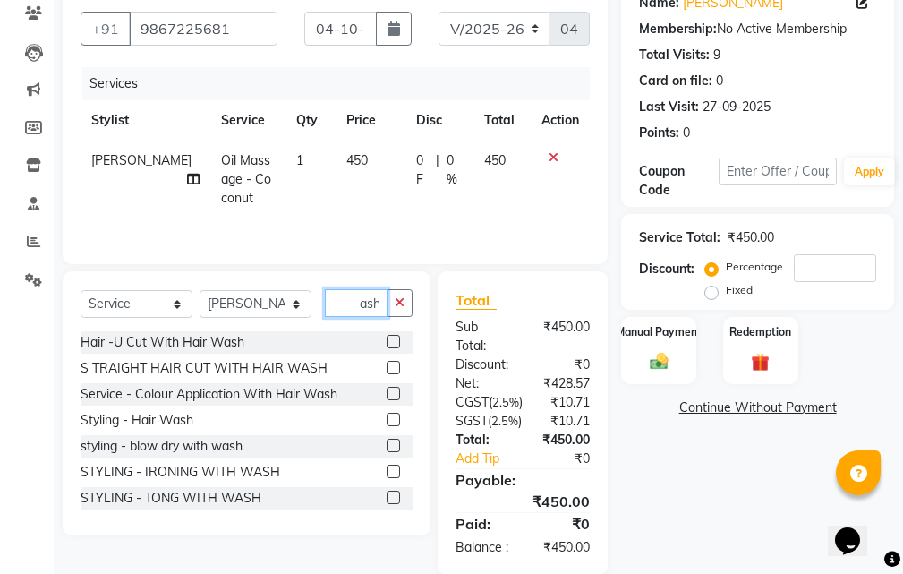
scroll to position [0, 14]
type input "wash"
click at [387, 442] on label at bounding box center [393, 444] width 13 height 13
click at [387, 442] on input "checkbox" at bounding box center [393, 446] width 12 height 12
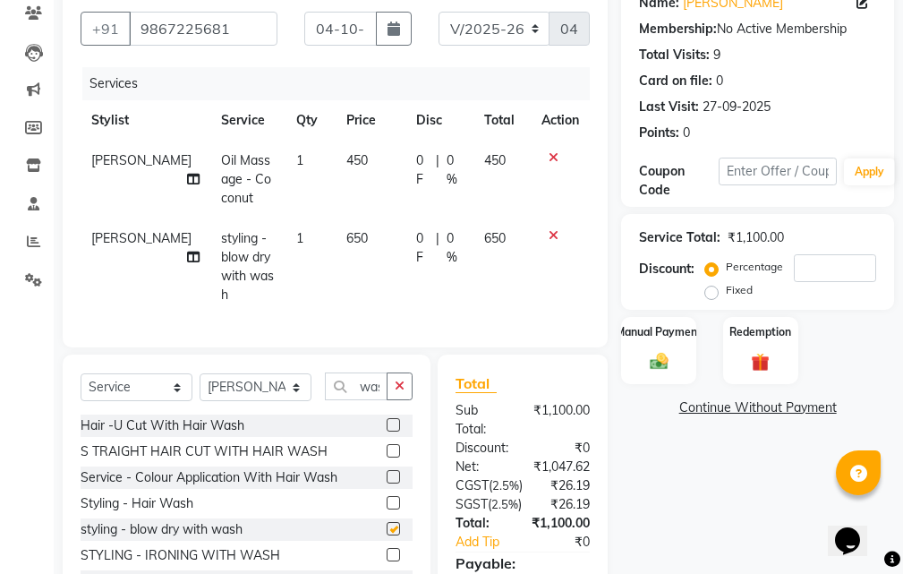
checkbox input "false"
click at [813, 280] on input "number" at bounding box center [835, 268] width 82 height 28
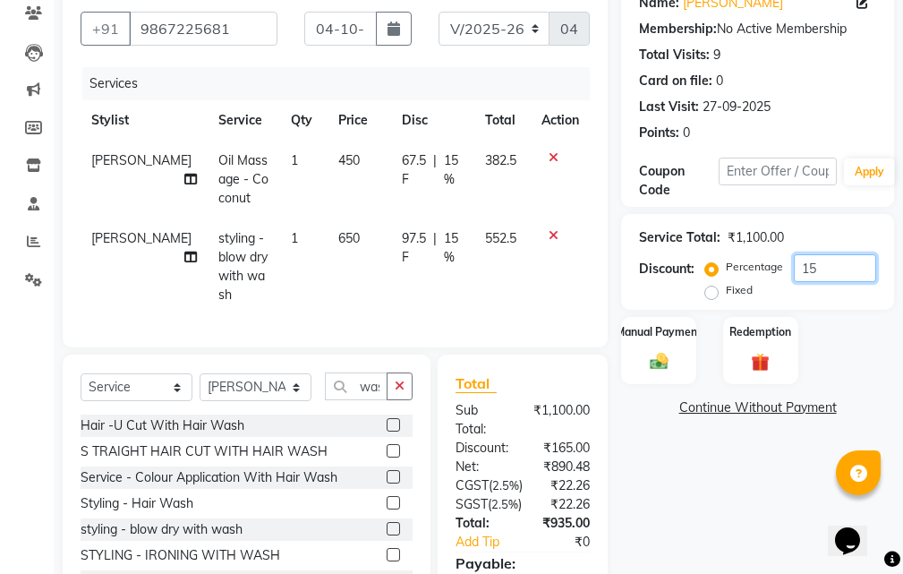
type input "15"
click at [733, 496] on div "Name: [PERSON_NAME] Membership: No Active Membership Total Visits: 9 Card on fi…" at bounding box center [764, 318] width 286 height 678
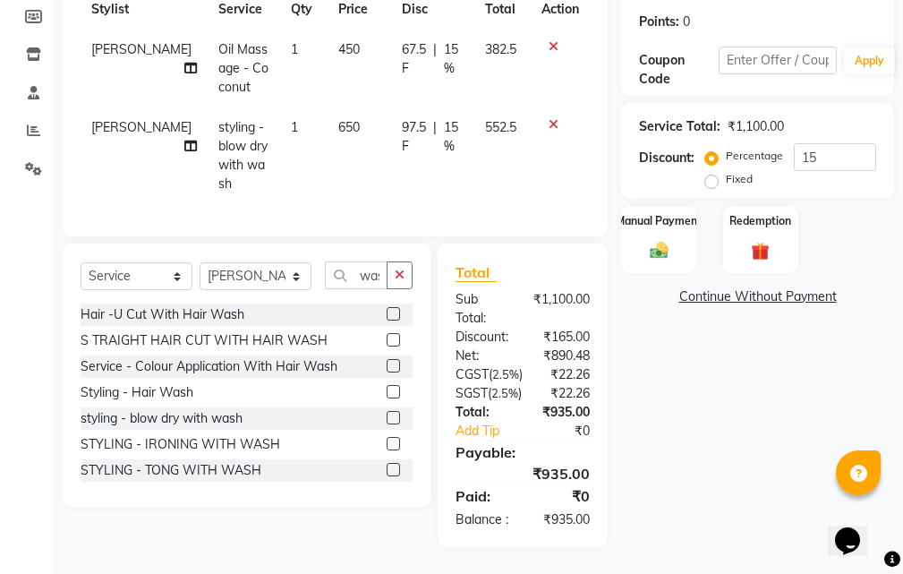
scroll to position [360, 0]
click at [676, 204] on div "Manual Payment" at bounding box center [659, 239] width 78 height 70
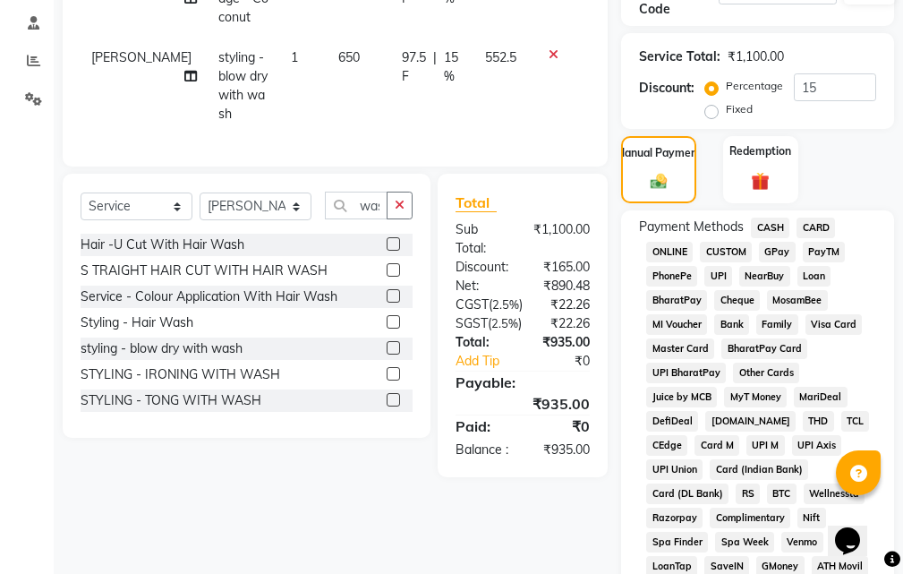
click at [771, 223] on span "CASH" at bounding box center [770, 227] width 38 height 21
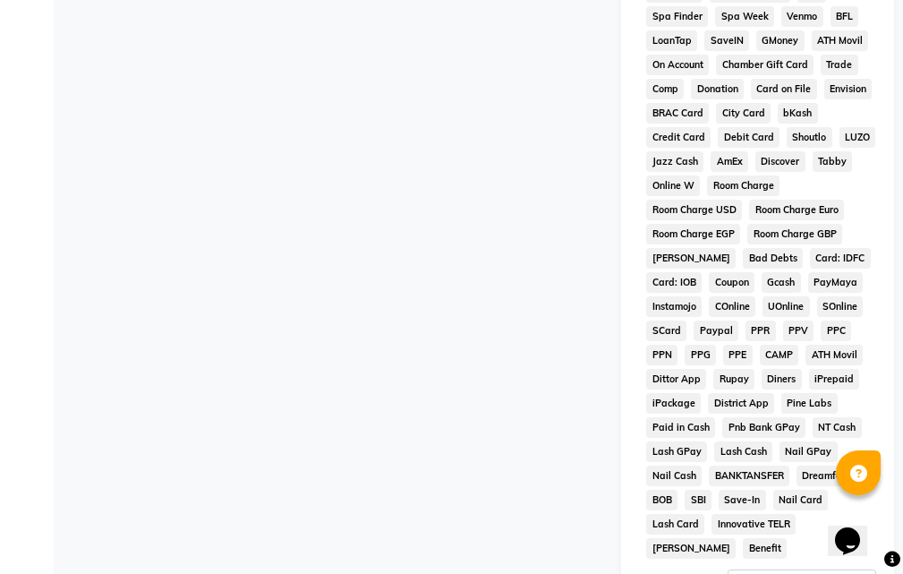
scroll to position [1076, 0]
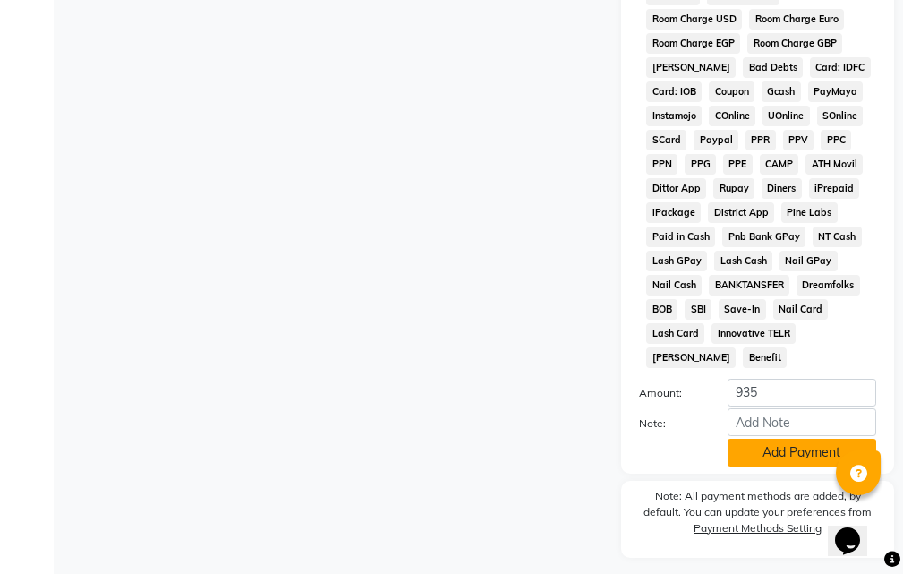
click at [773, 449] on button "Add Payment" at bounding box center [802, 452] width 149 height 28
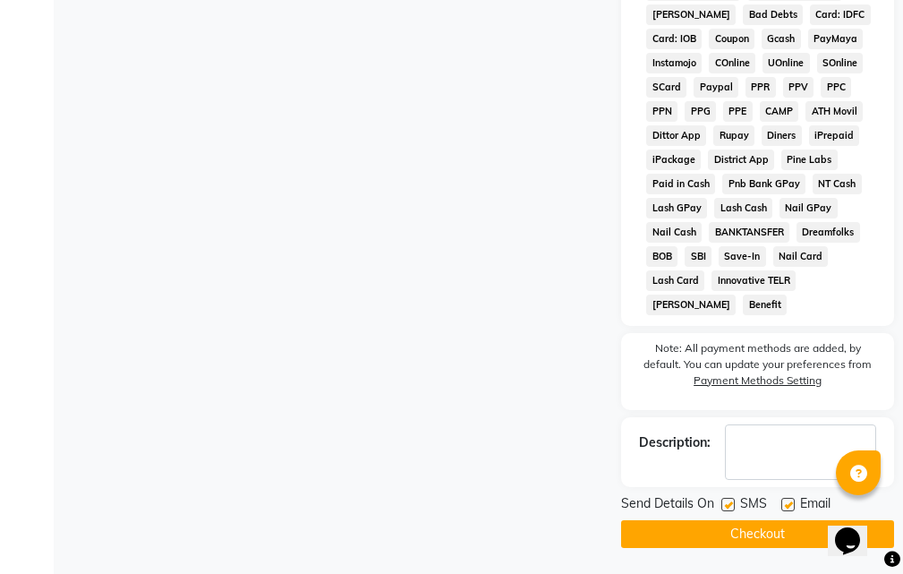
scroll to position [1129, 0]
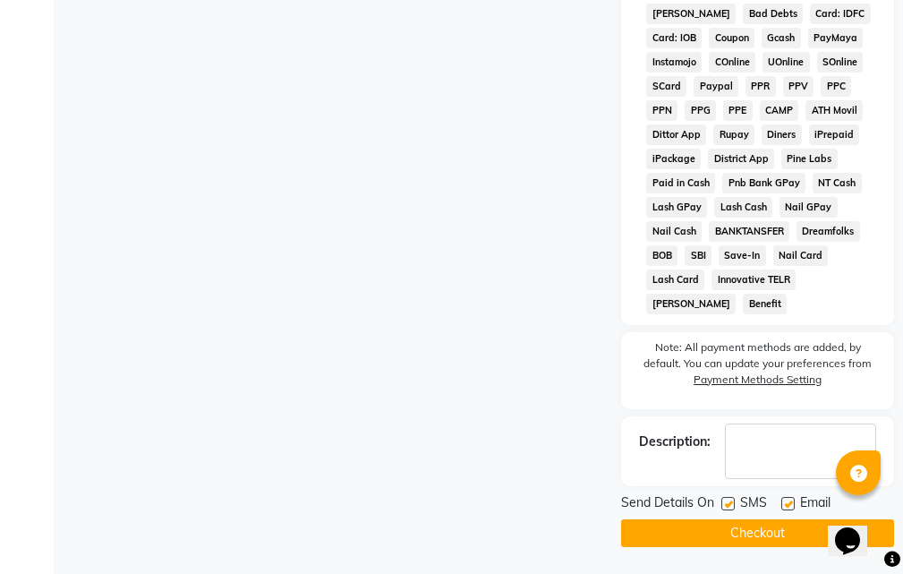
click at [758, 530] on button "Checkout" at bounding box center [757, 533] width 273 height 28
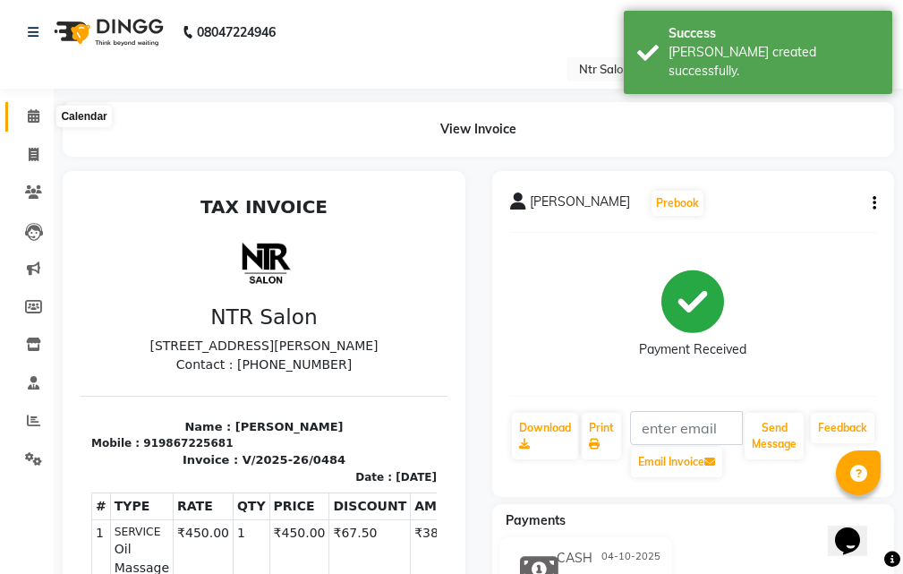
click at [30, 113] on icon at bounding box center [34, 115] width 12 height 13
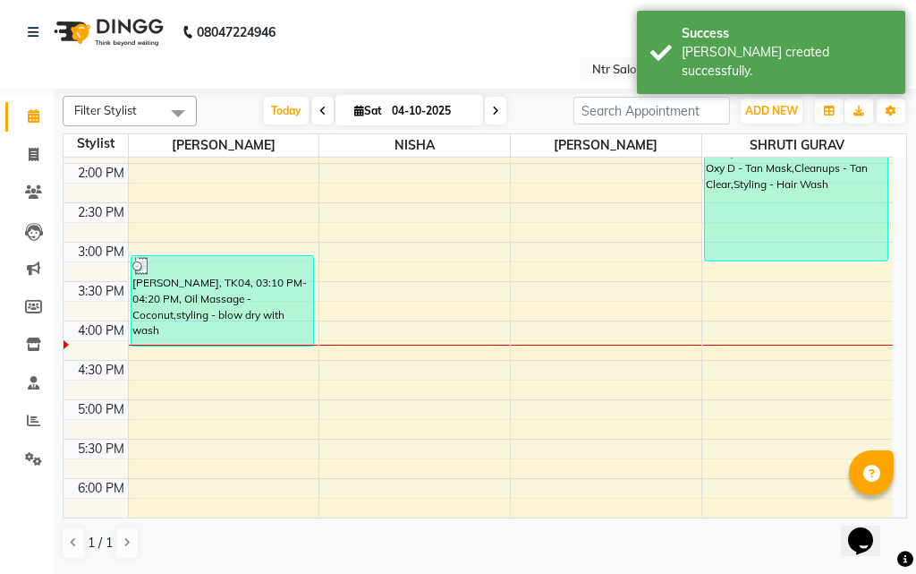
scroll to position [405, 0]
